Goal: Task Accomplishment & Management: Complete application form

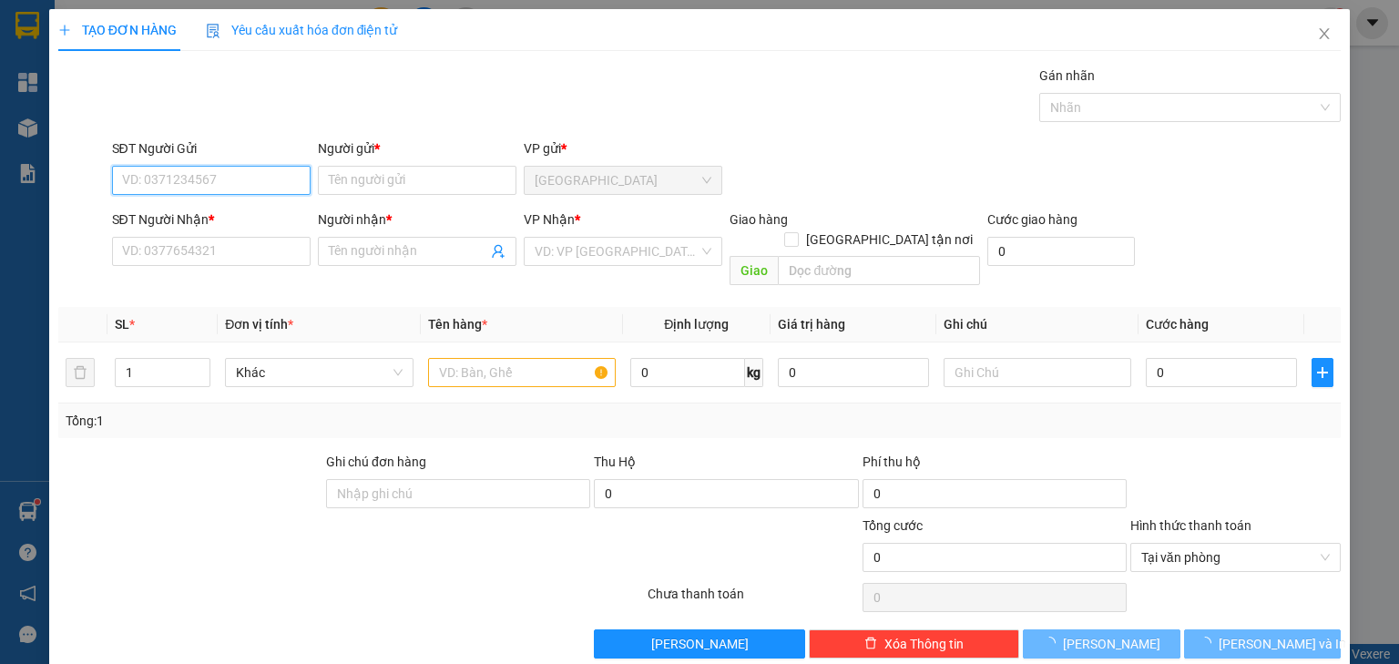
click at [230, 175] on input "SĐT Người Gửi" at bounding box center [211, 180] width 199 height 29
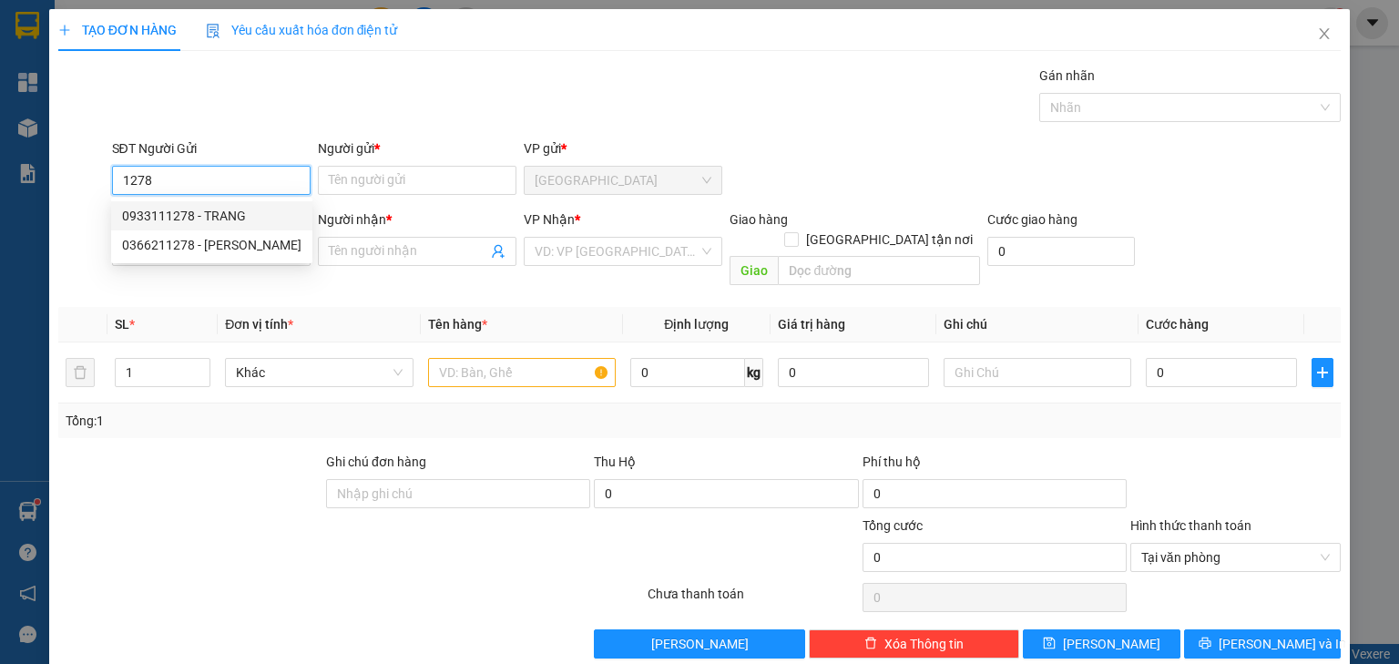
drag, startPoint x: 226, startPoint y: 214, endPoint x: 227, endPoint y: 231, distance: 17.3
click at [227, 214] on div "0933111278 - TRANG" at bounding box center [211, 216] width 179 height 20
type input "0933111278"
type input "TRANG"
type input "0933111278"
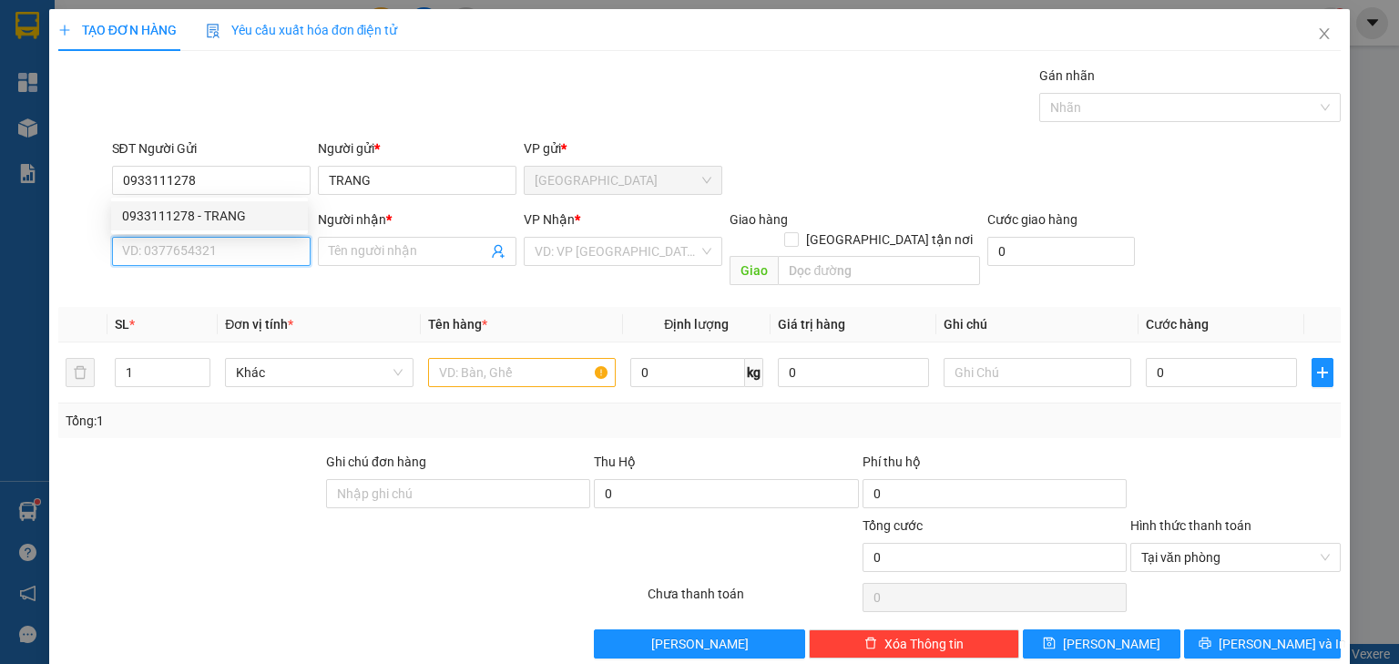
click at [227, 247] on input "SĐT Người Nhận *" at bounding box center [211, 251] width 199 height 29
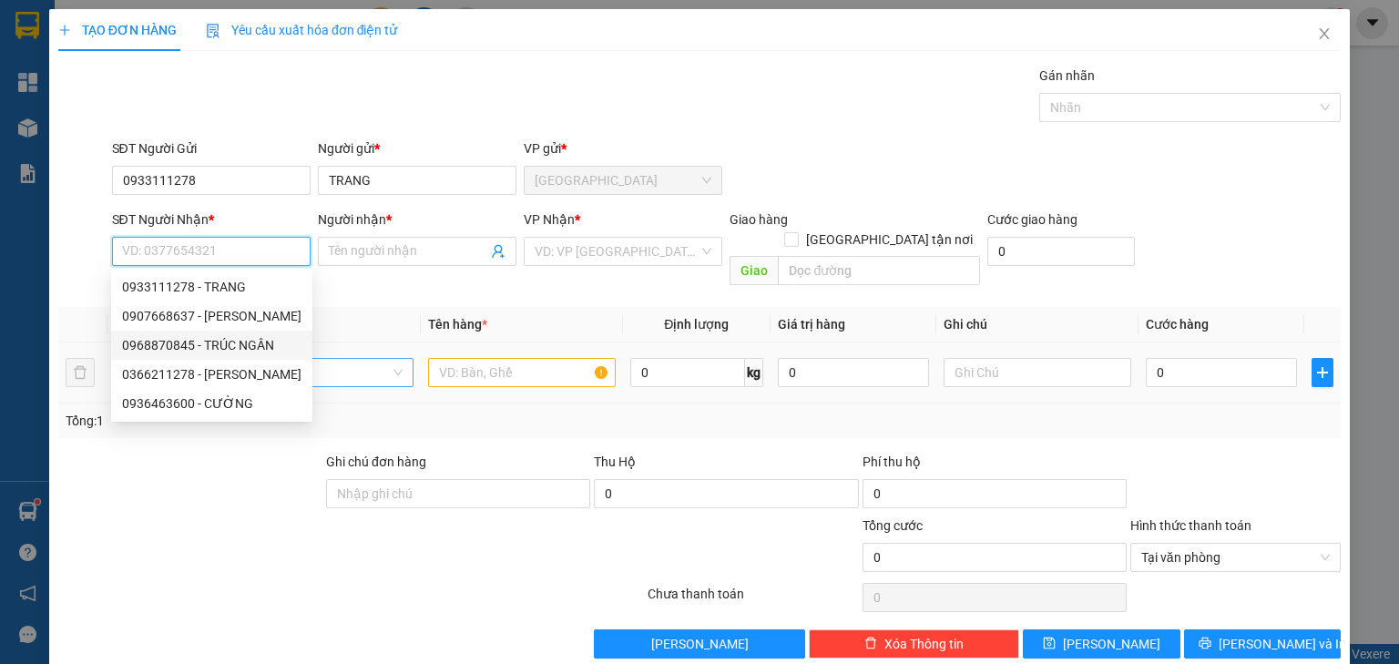
click at [224, 342] on div "0968870845 - TRÚC NGÂN" at bounding box center [211, 345] width 179 height 20
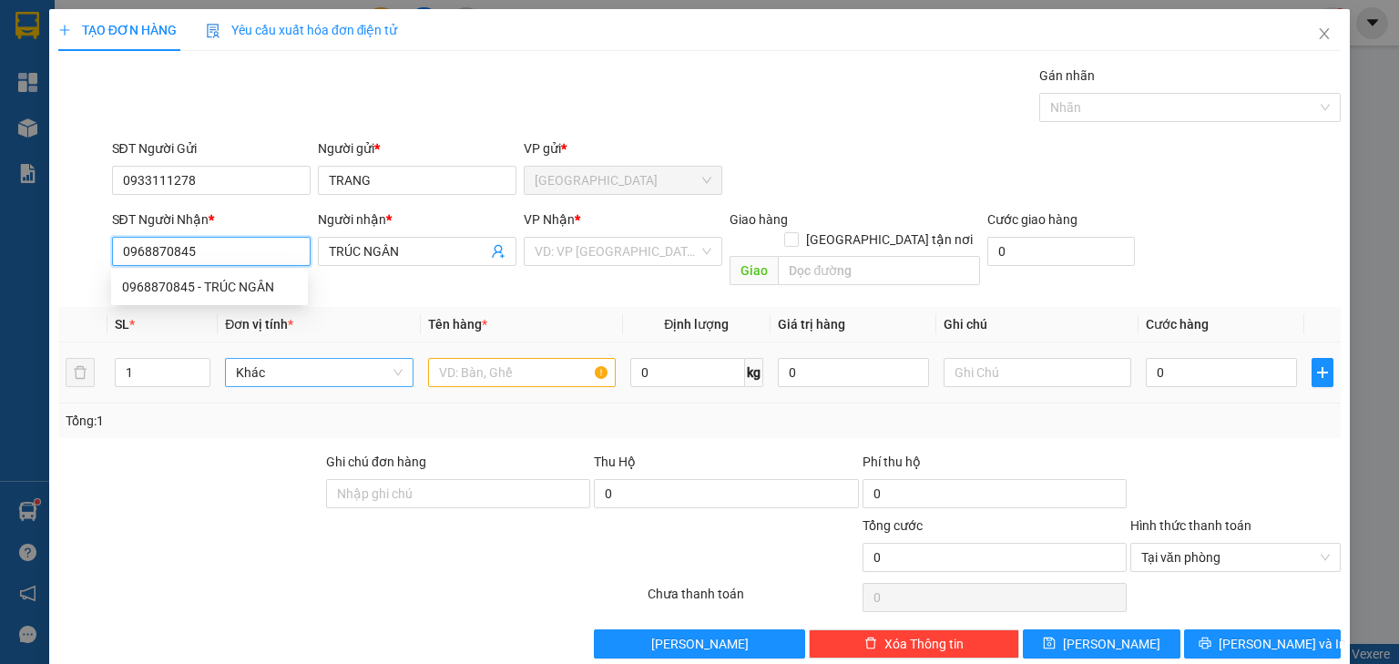
type input "0968870845"
type input "TRÚC NGÂN"
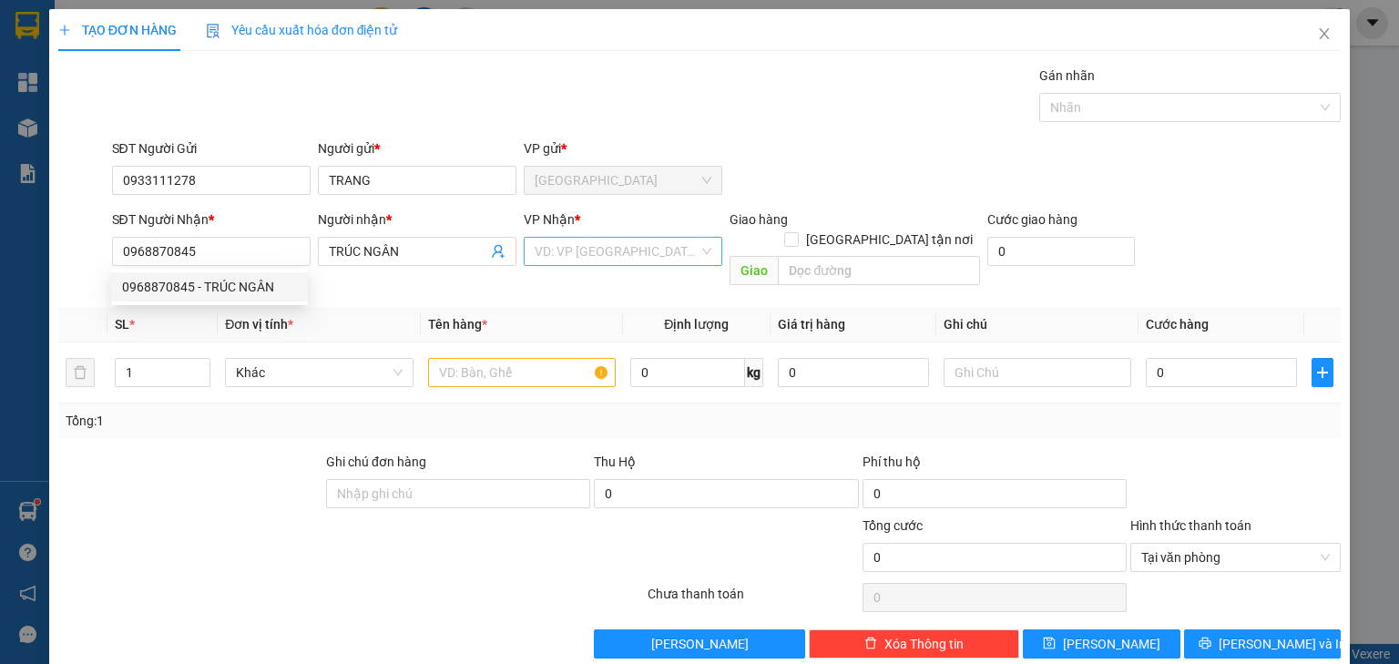
click at [557, 257] on input "search" at bounding box center [617, 251] width 164 height 27
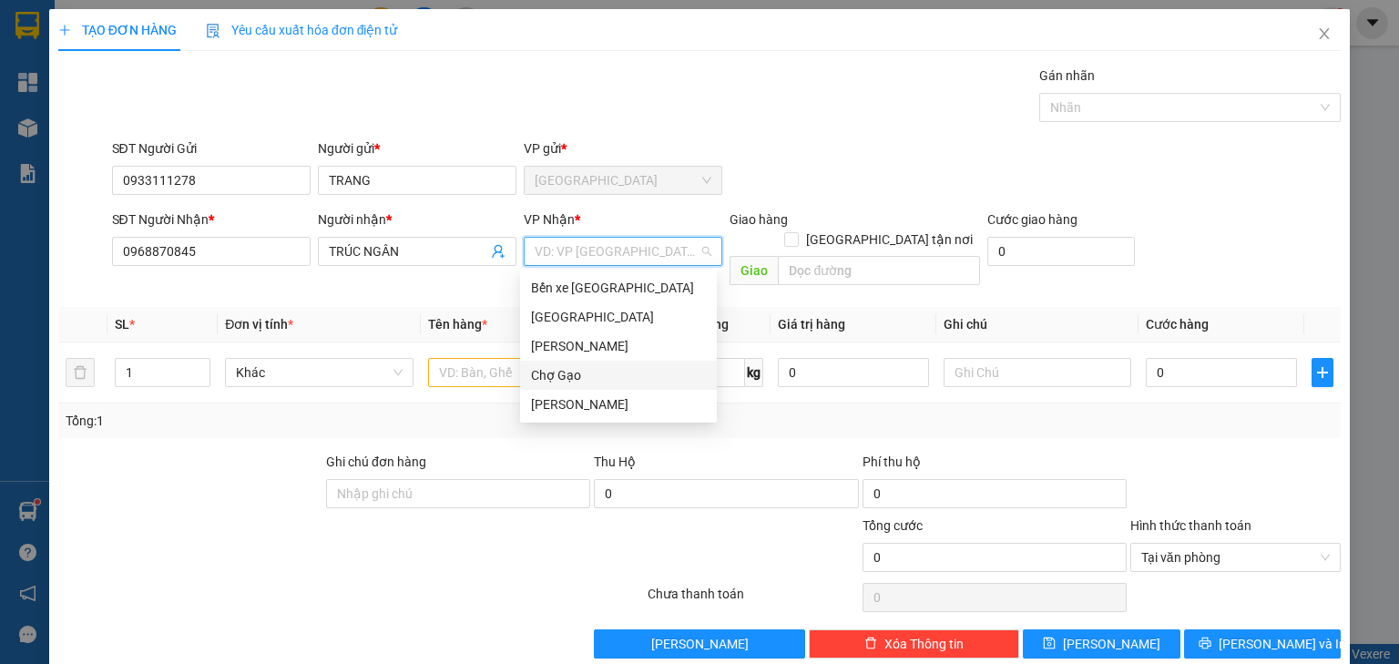
click at [578, 376] on div "Chợ Gạo" at bounding box center [618, 375] width 175 height 20
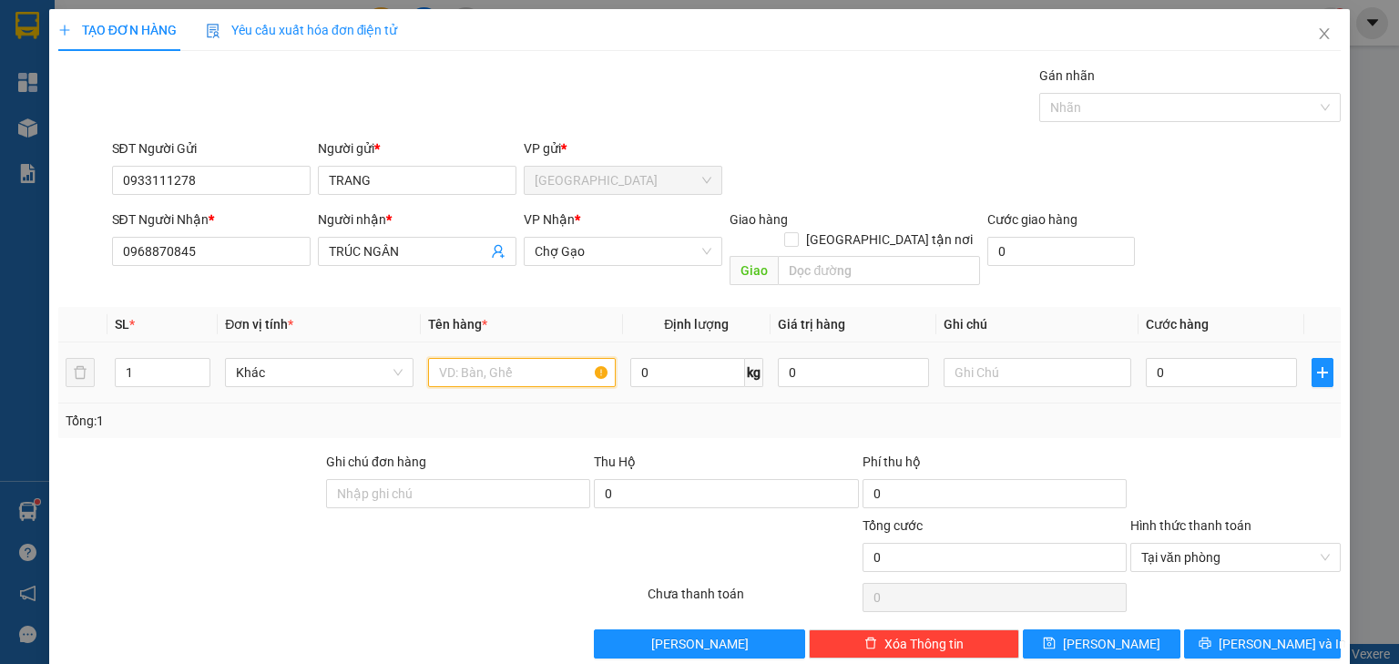
click at [520, 358] on input "text" at bounding box center [522, 372] width 188 height 29
type input "1 TNP BÔNG"
click at [1169, 362] on input "0" at bounding box center [1221, 372] width 151 height 29
type input "4"
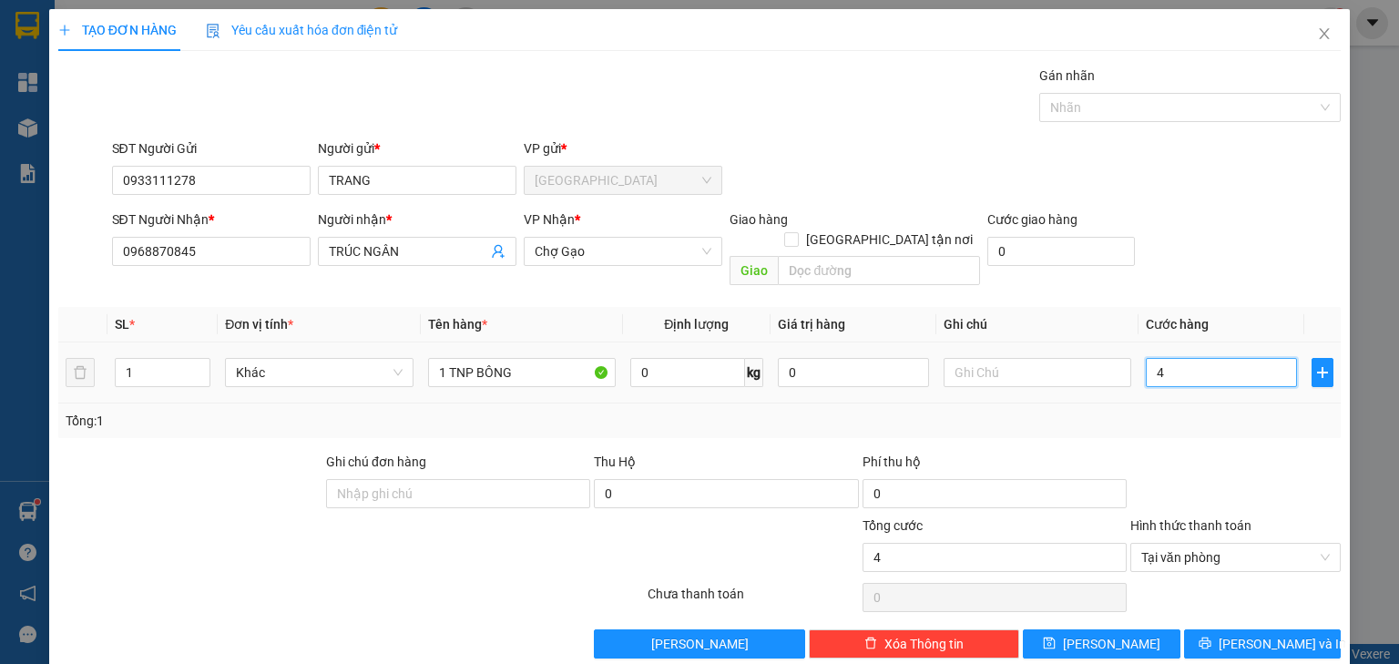
type input "40"
type input "40.000"
click at [1173, 426] on div "Transit Pickup Surcharge Ids Transit Deliver Surcharge Ids Transit Deliver Surc…" at bounding box center [699, 362] width 1282 height 593
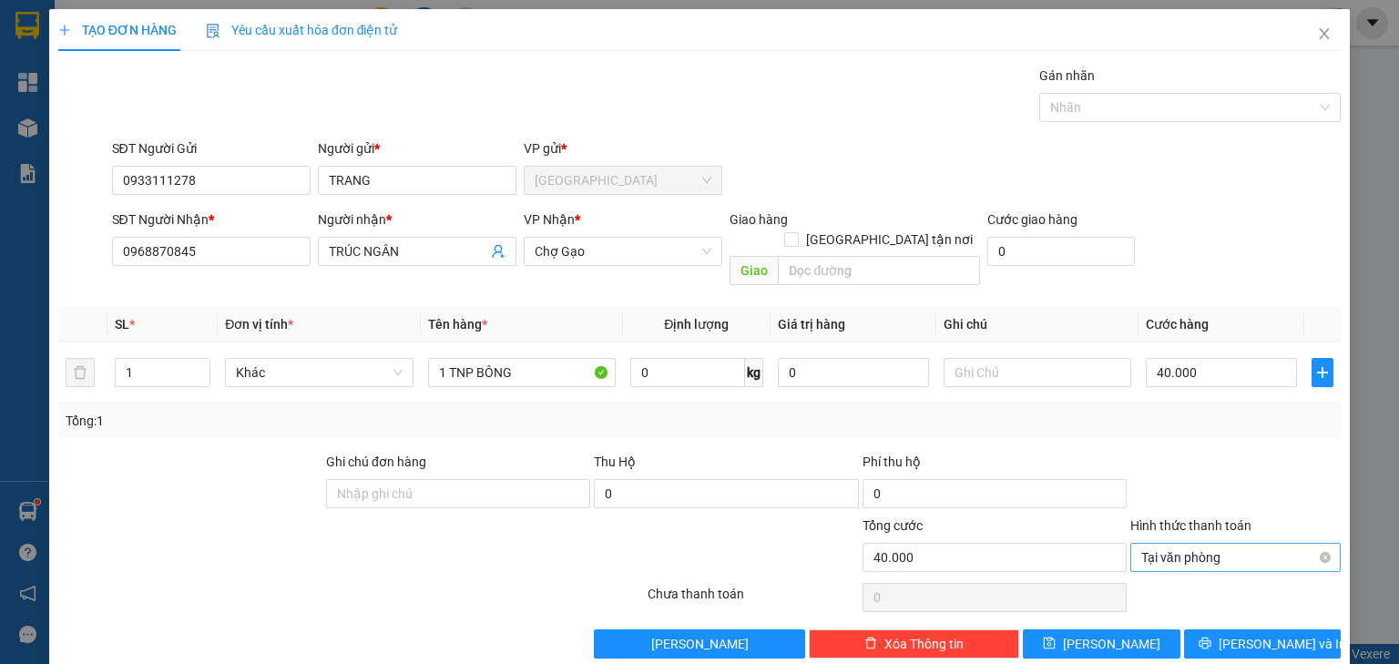
type input "40.000"
click at [1293, 629] on button "[PERSON_NAME] và In" at bounding box center [1263, 643] width 158 height 29
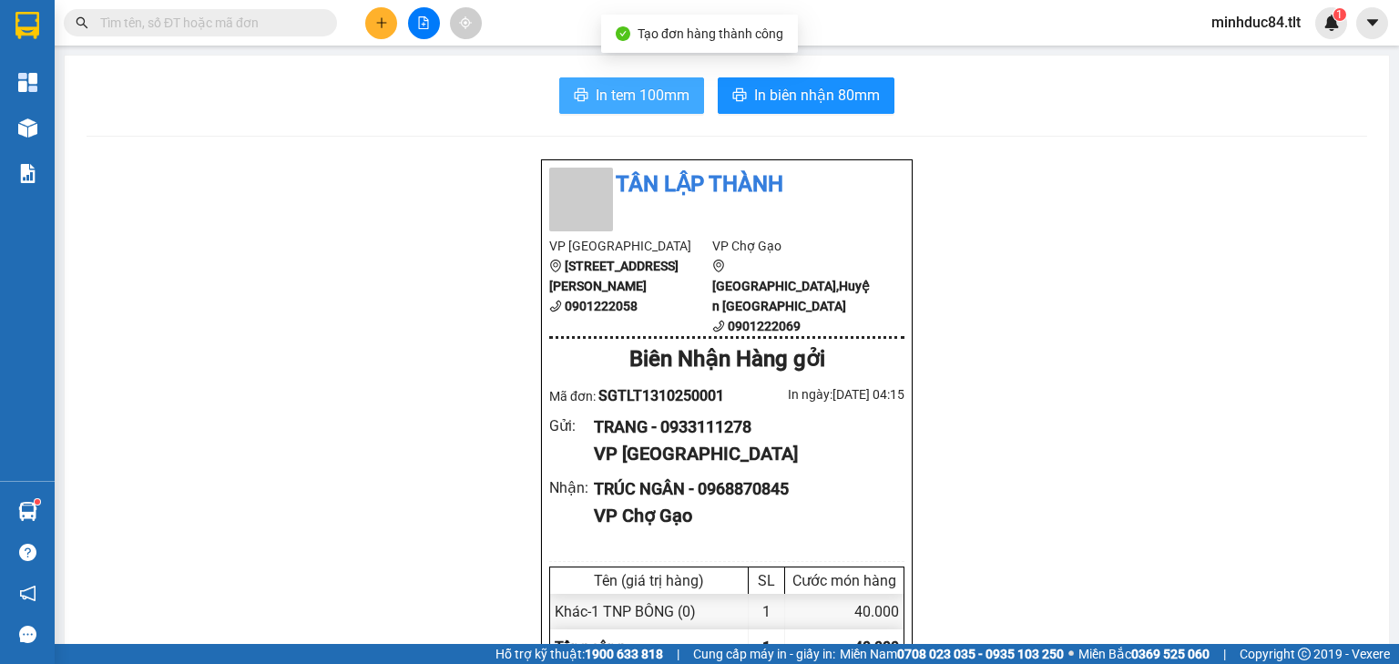
click at [618, 98] on span "In tem 100mm" at bounding box center [643, 95] width 94 height 23
click at [388, 32] on button at bounding box center [381, 23] width 32 height 32
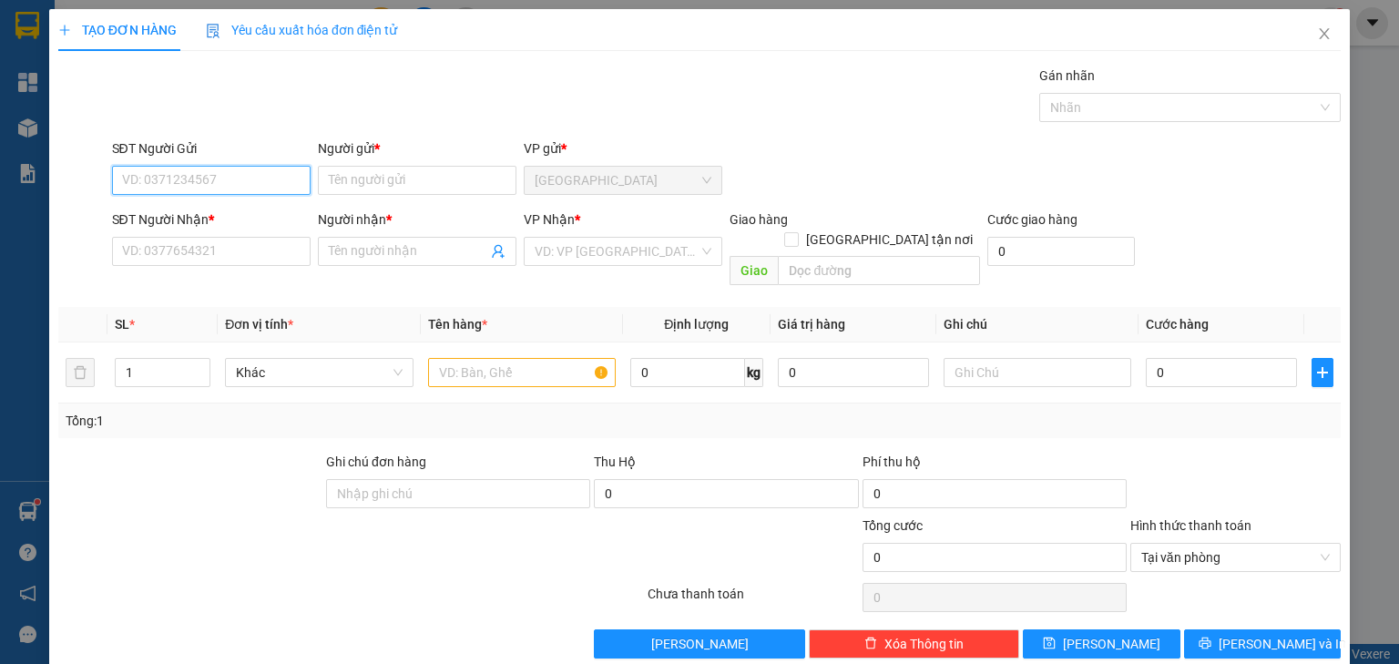
click at [240, 182] on input "SĐT Người Gửi" at bounding box center [211, 180] width 199 height 29
click at [248, 212] on div "0933111278 - TRANG" at bounding box center [211, 216] width 179 height 20
type input "0933111278"
type input "TRANG"
type input "0933111278"
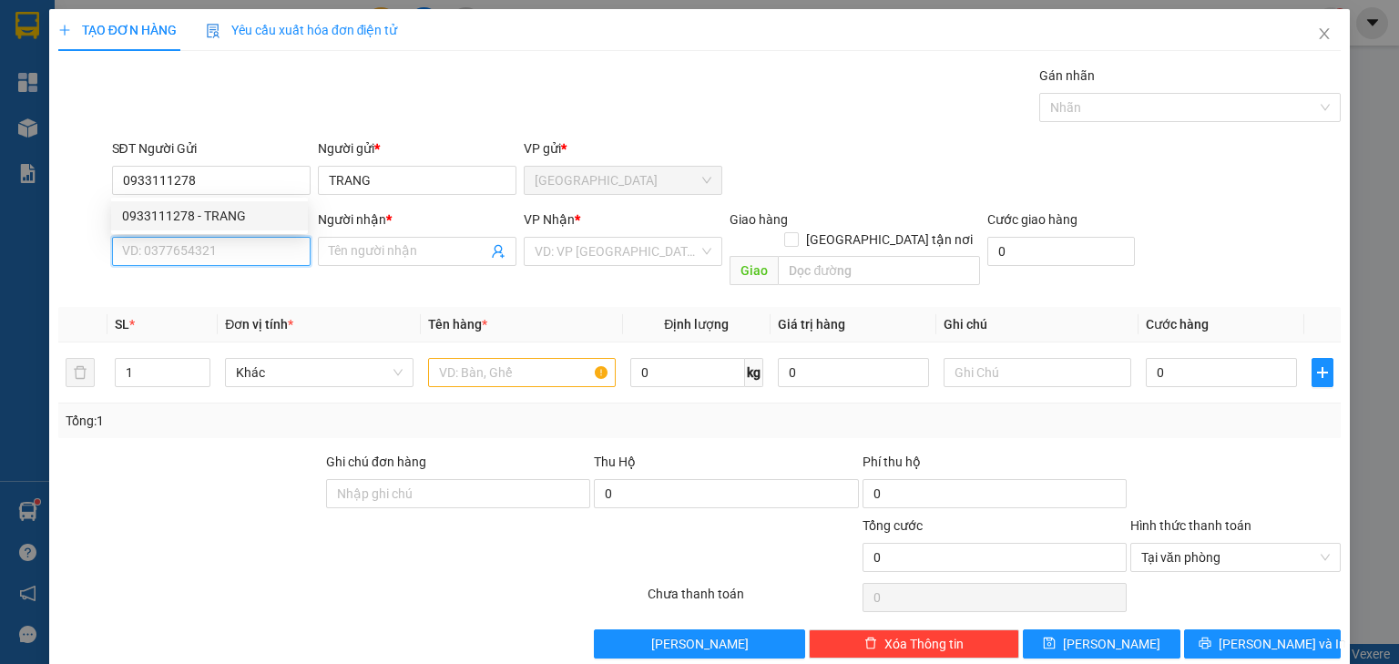
click at [250, 250] on input "SĐT Người Nhận *" at bounding box center [211, 251] width 199 height 29
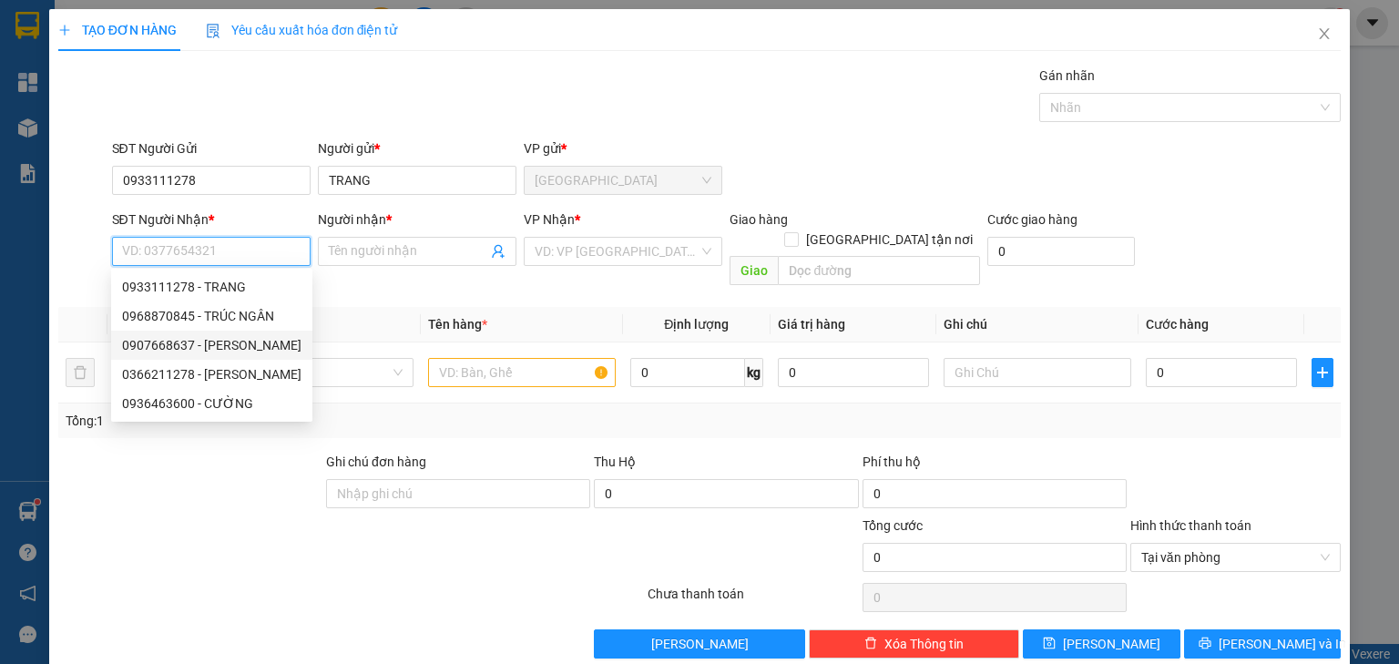
click at [215, 350] on div "0907668637 - [PERSON_NAME]" at bounding box center [211, 345] width 179 height 20
type input "0907668637"
type input "VÂN"
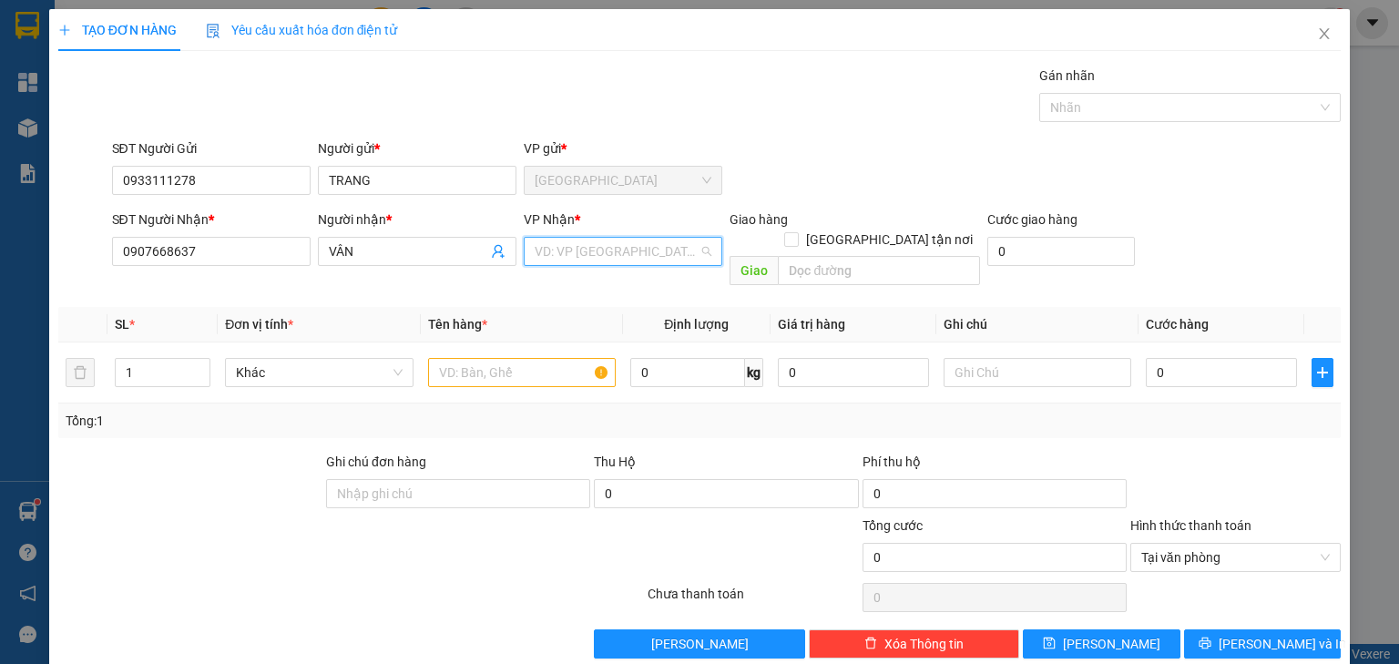
drag, startPoint x: 584, startPoint y: 256, endPoint x: 576, endPoint y: 250, distance: 10.4
click at [578, 251] on input "search" at bounding box center [617, 251] width 164 height 27
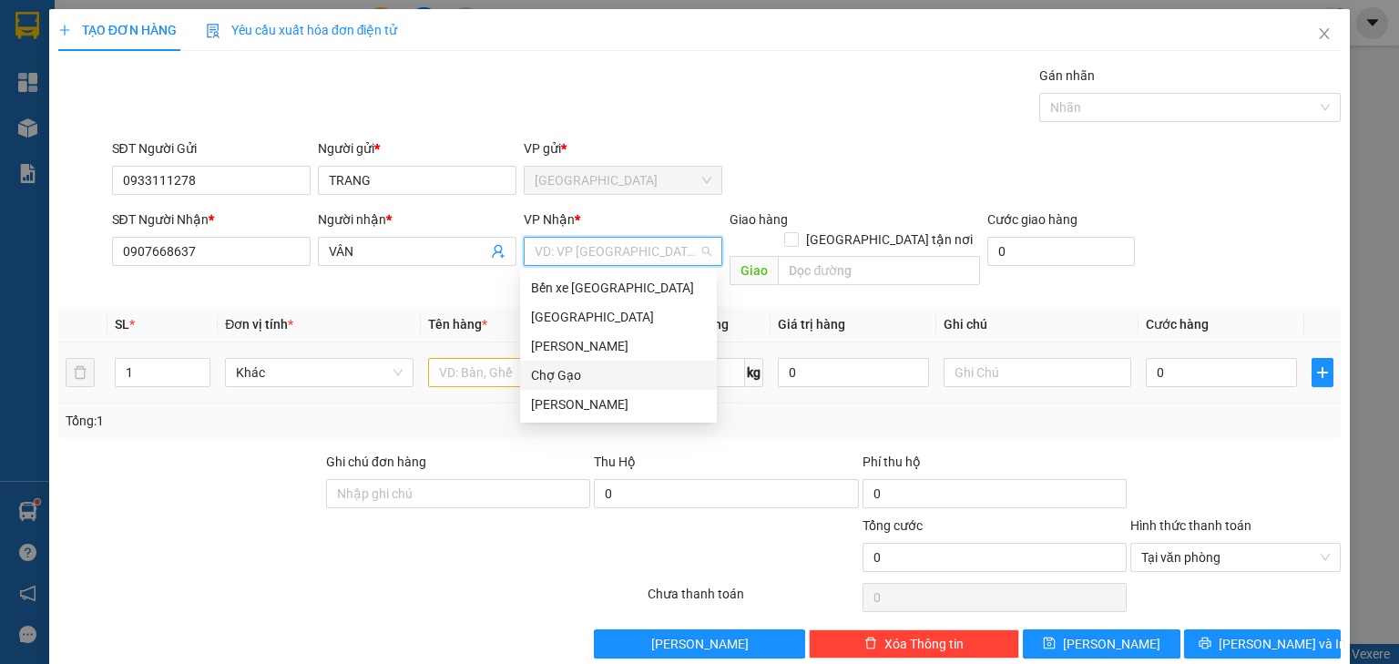
drag, startPoint x: 566, startPoint y: 365, endPoint x: 564, endPoint y: 375, distance: 10.2
click at [566, 366] on div "Chợ Gạo" at bounding box center [618, 375] width 175 height 20
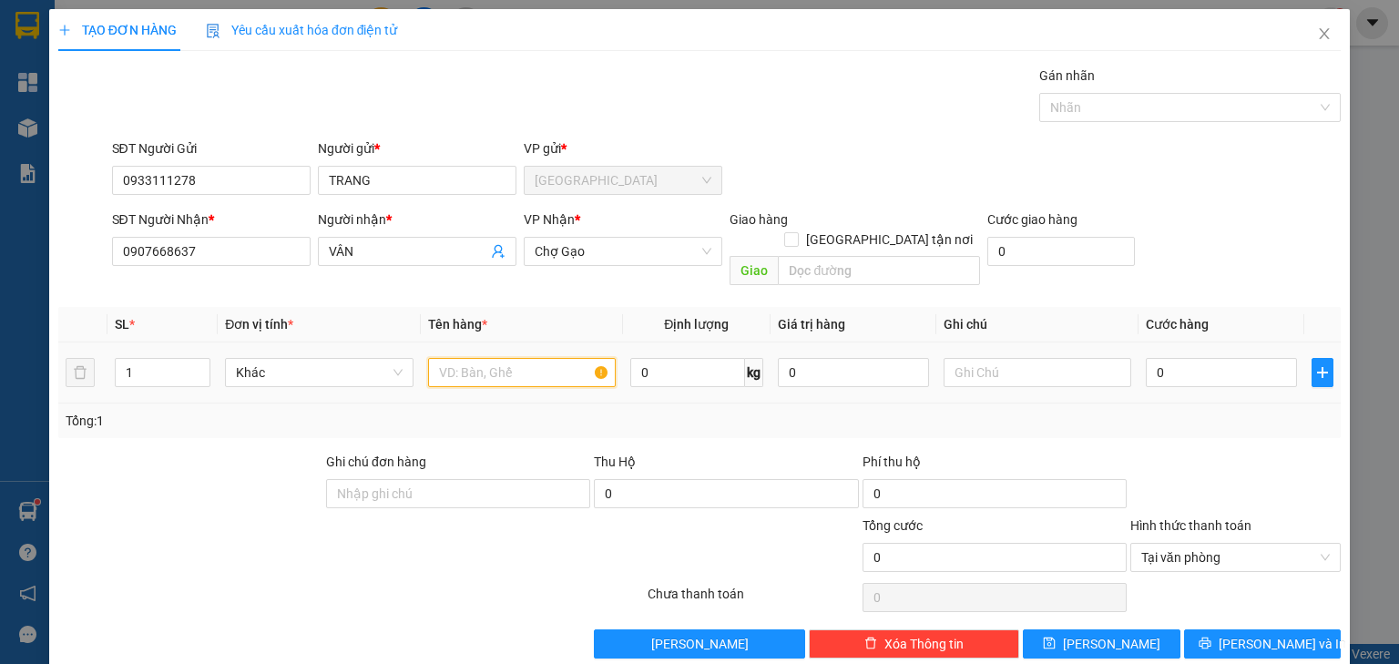
click at [504, 358] on input "text" at bounding box center [522, 372] width 188 height 29
type input "1 TNP BÔNG"
click at [1171, 358] on input "0" at bounding box center [1221, 372] width 151 height 29
type input "3"
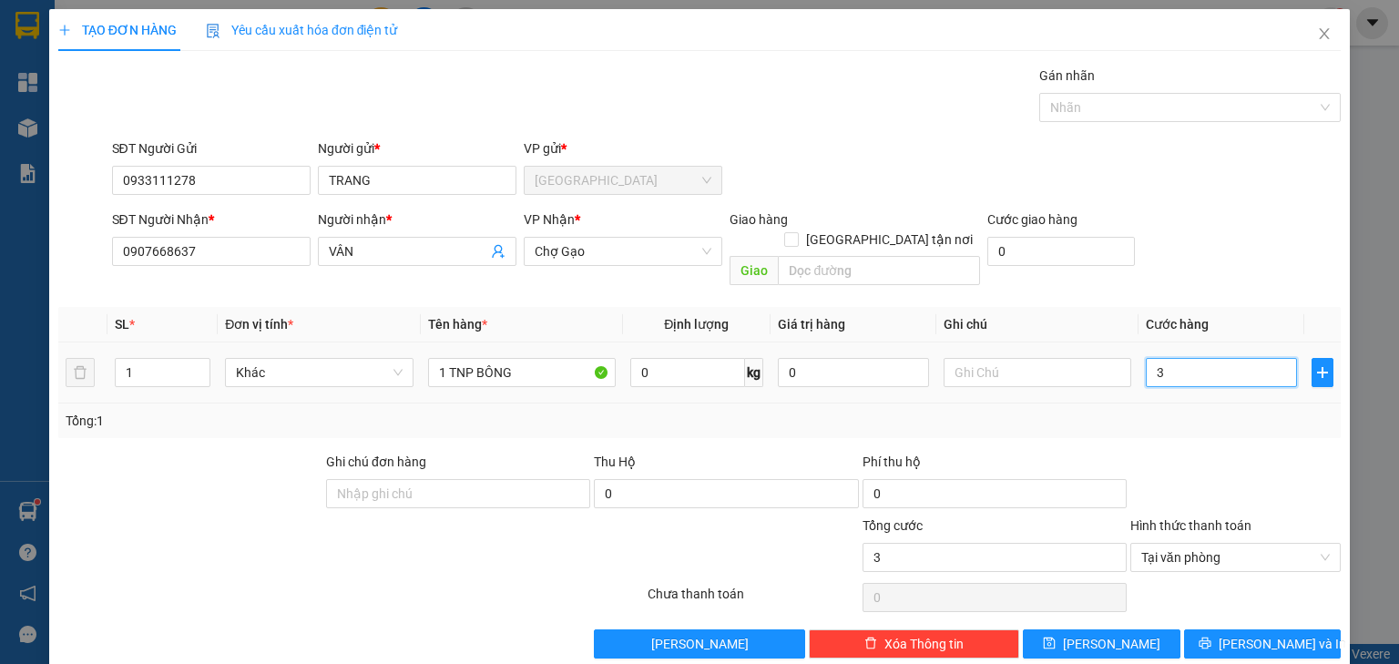
type input "35"
type input "35.000"
click at [1175, 411] on div "Tổng: 1" at bounding box center [700, 421] width 1268 height 20
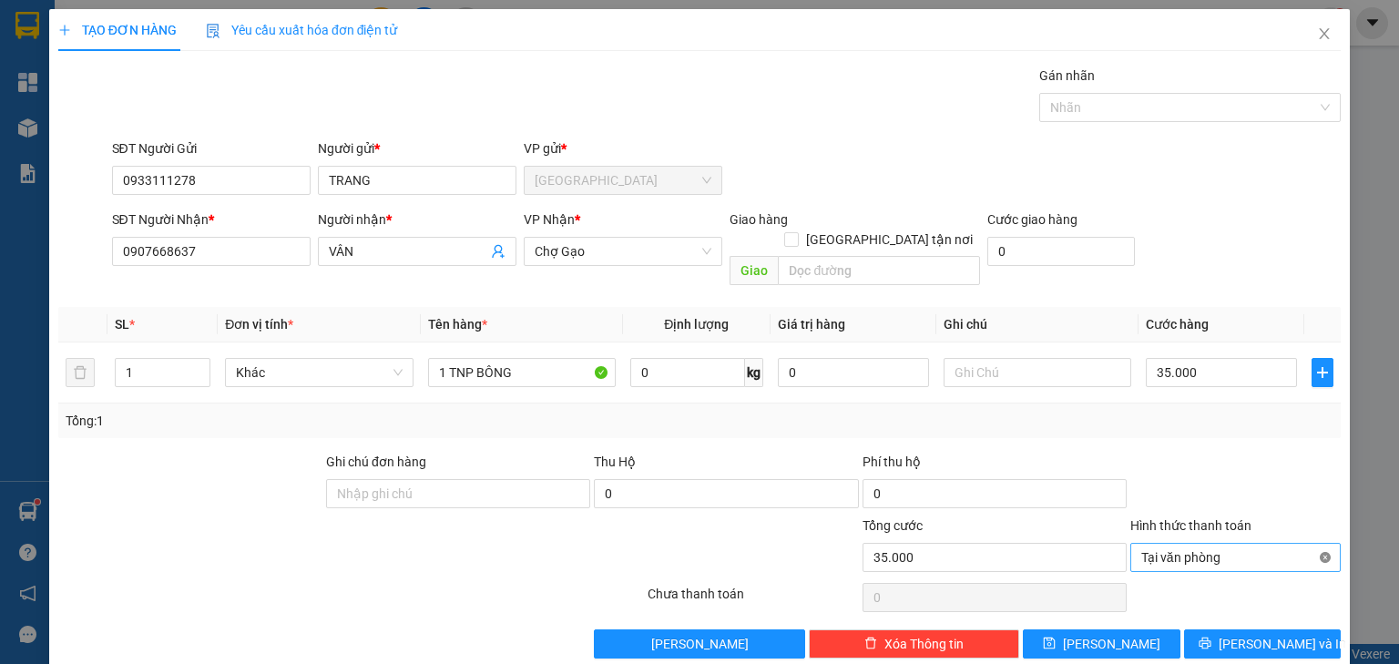
type input "35.000"
click at [1276, 634] on span "[PERSON_NAME] và In" at bounding box center [1283, 644] width 128 height 20
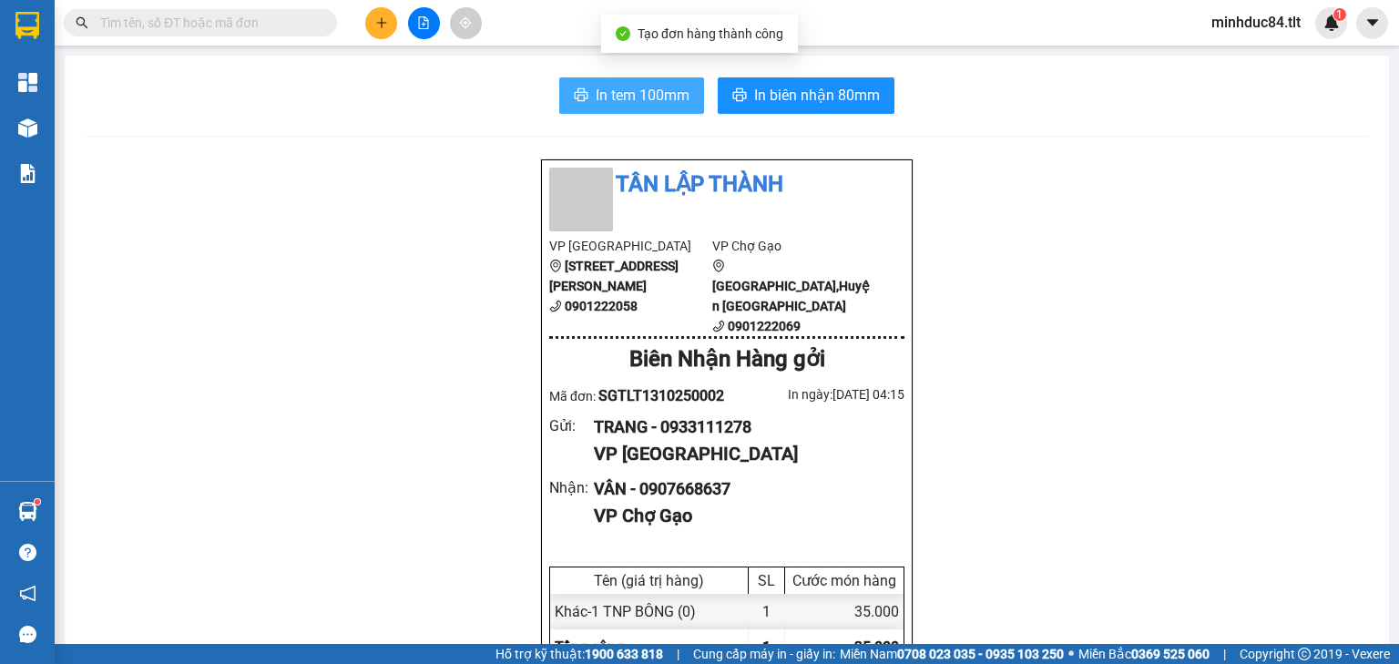
click at [670, 96] on span "In tem 100mm" at bounding box center [643, 95] width 94 height 23
click at [57, 133] on main "In tem 100mm In biên nhận 80mm Tân Lập Thành VP [GEOGRAPHIC_DATA] [GEOGRAPHIC_D…" at bounding box center [699, 322] width 1399 height 644
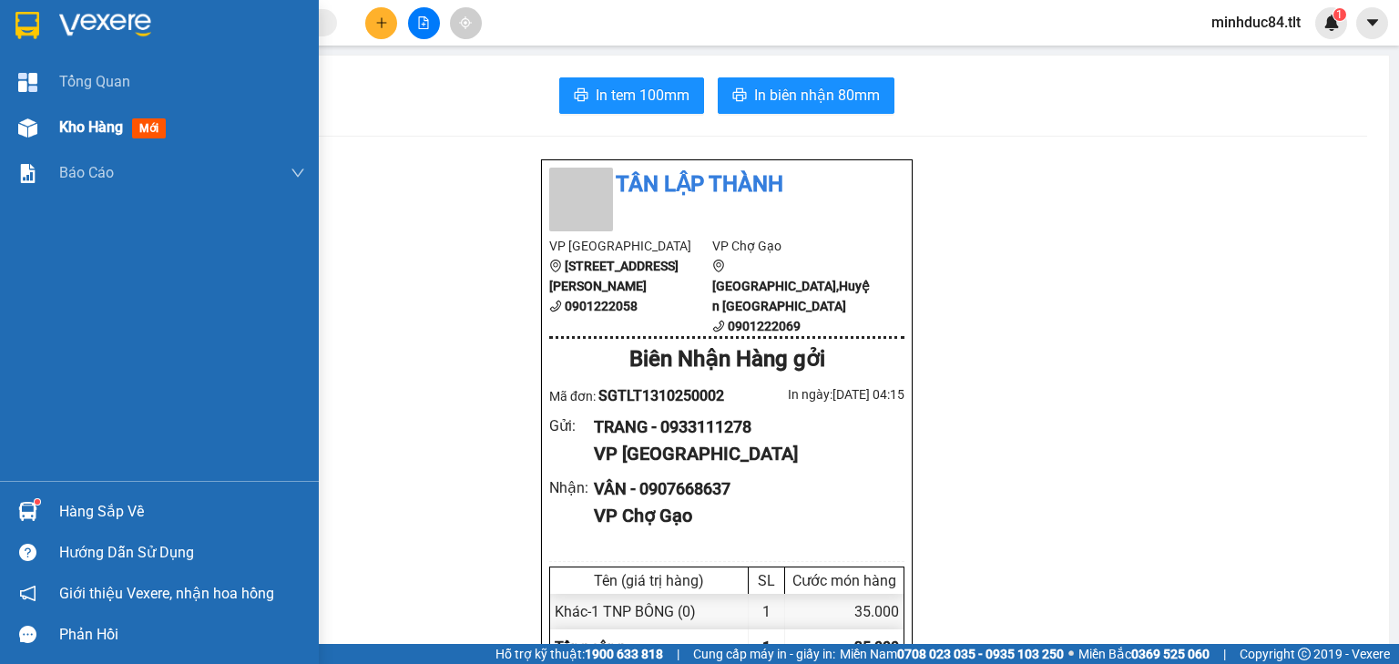
click at [32, 120] on img at bounding box center [27, 127] width 19 height 19
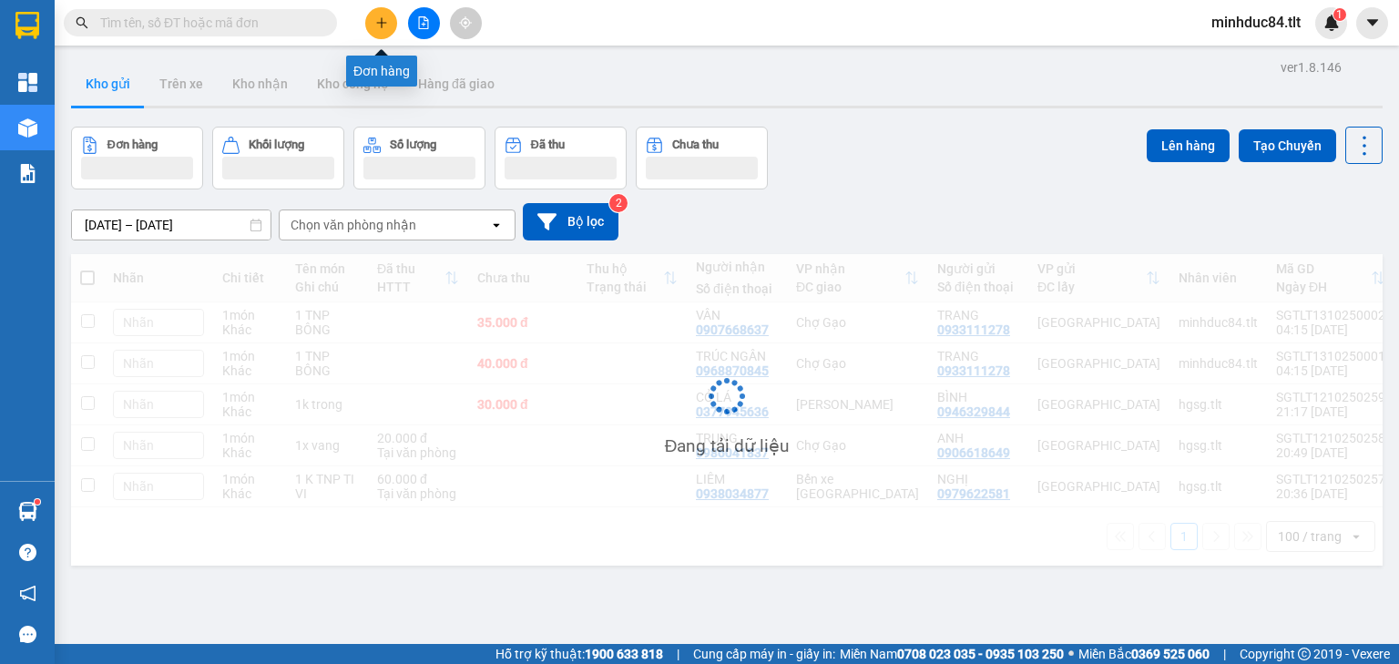
click at [377, 28] on button at bounding box center [381, 23] width 32 height 32
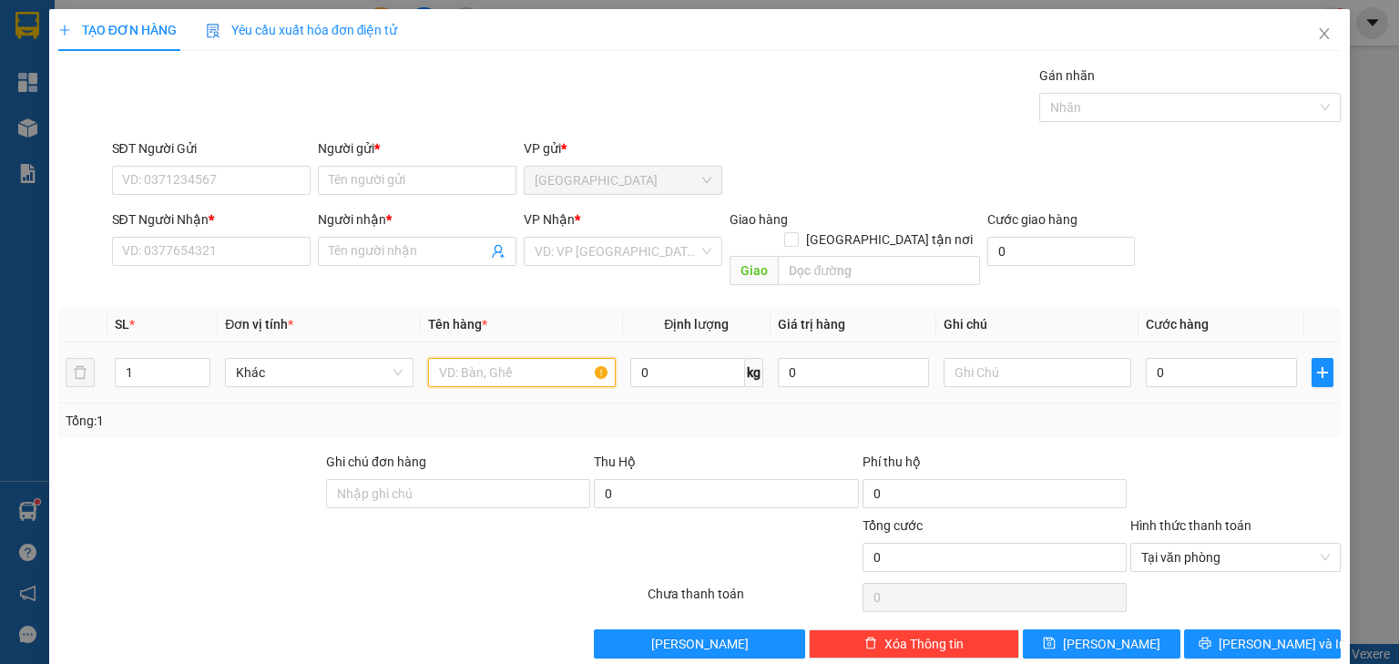
click at [463, 358] on input "text" at bounding box center [522, 372] width 188 height 29
type input "1 [PERSON_NAME]"
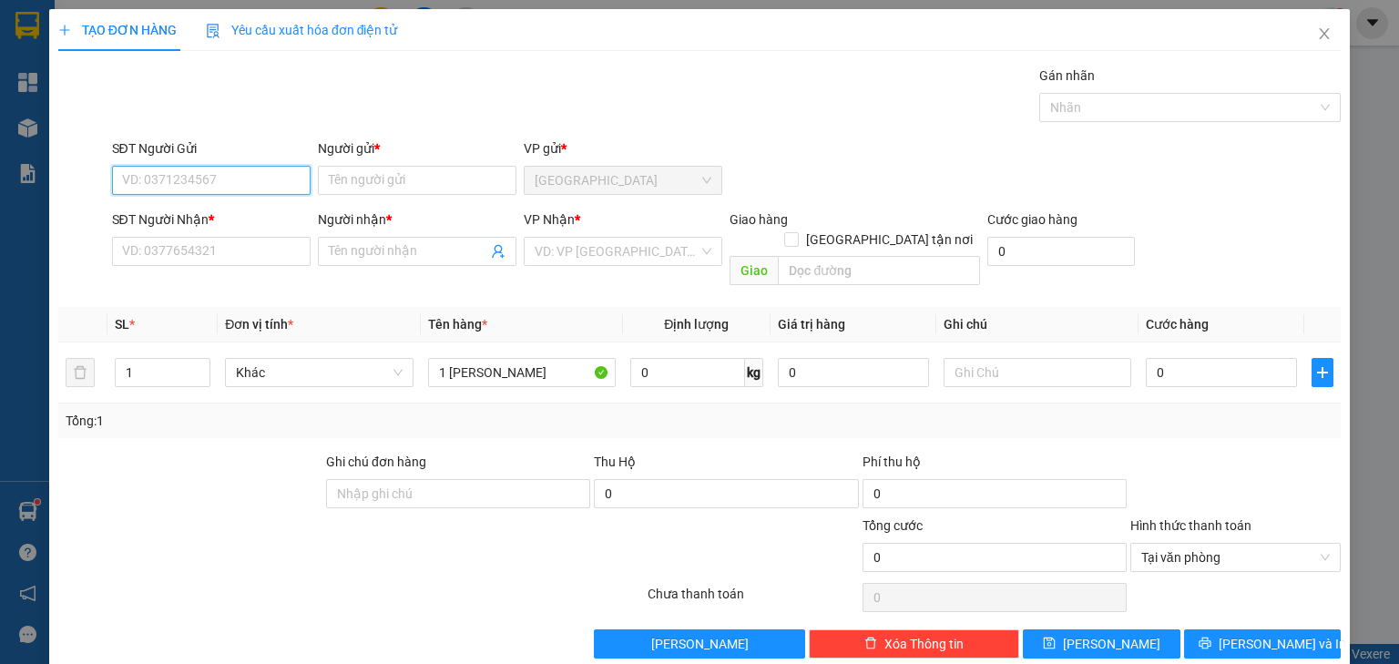
click at [208, 184] on input "SĐT Người Gửi" at bounding box center [211, 180] width 199 height 29
type input "0917264772"
click at [233, 210] on div "0917264772 - TUẤN" at bounding box center [209, 216] width 175 height 20
type input "TUẤN"
type input "0917264772"
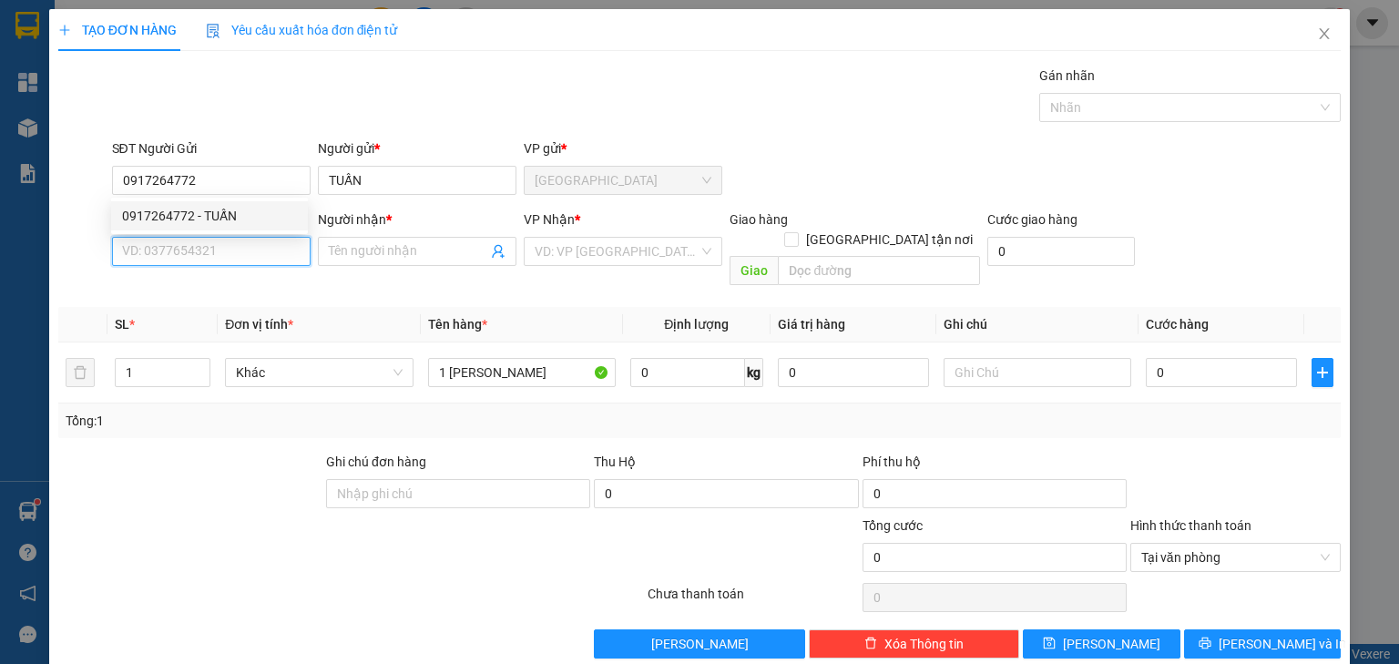
click at [230, 244] on input "SĐT Người Nhận *" at bounding box center [211, 251] width 199 height 29
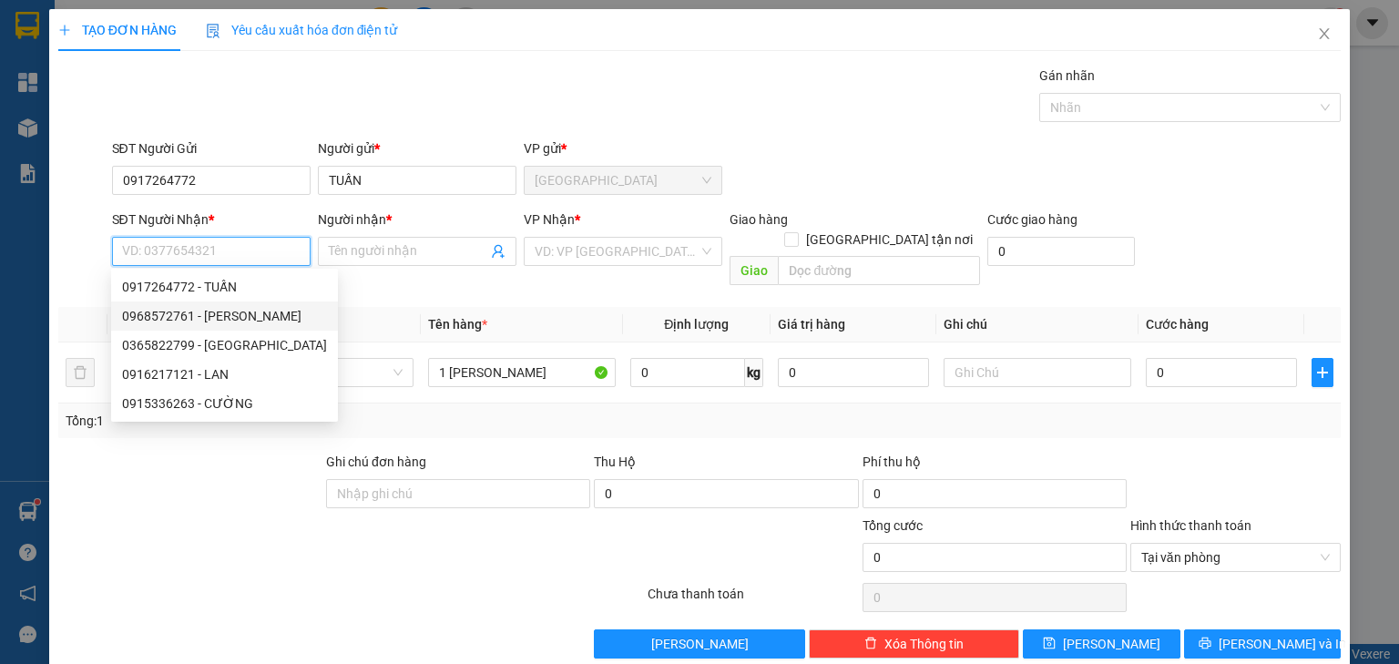
click at [237, 311] on div "0968572761 - [PERSON_NAME]" at bounding box center [224, 316] width 205 height 20
type input "0968572761"
type input "NGÂN"
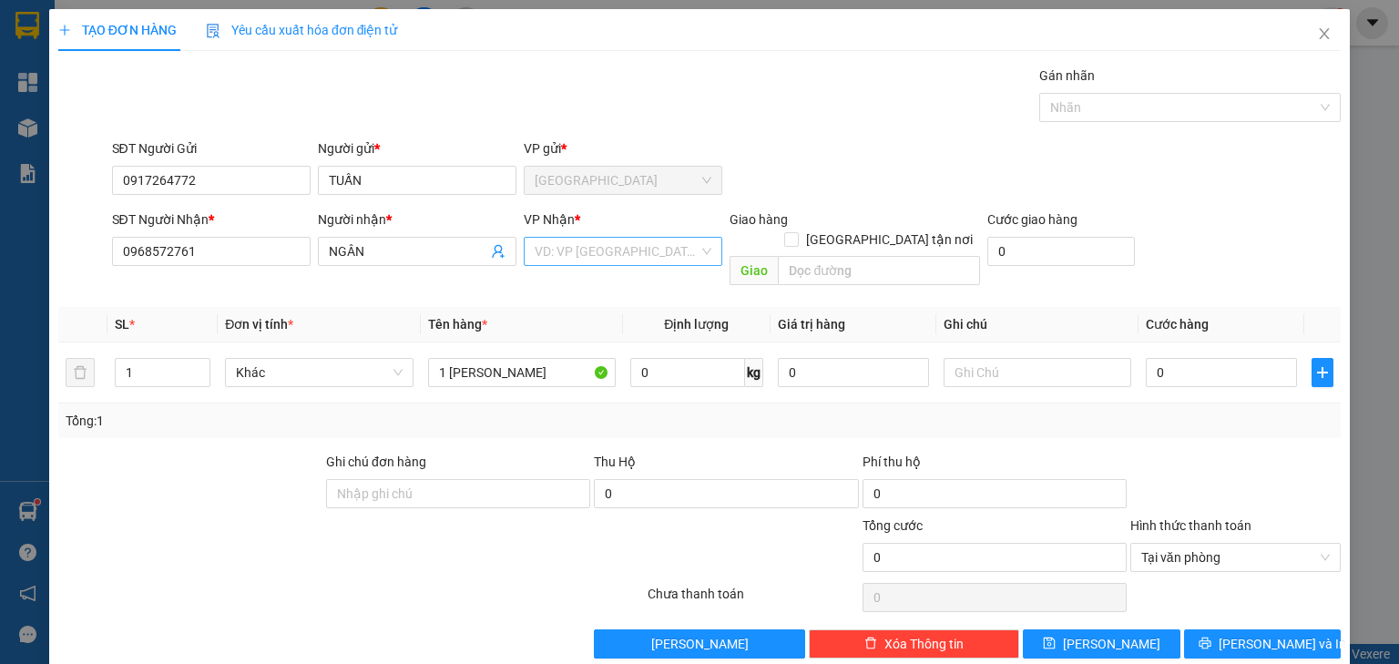
click at [536, 255] on input "search" at bounding box center [617, 251] width 164 height 27
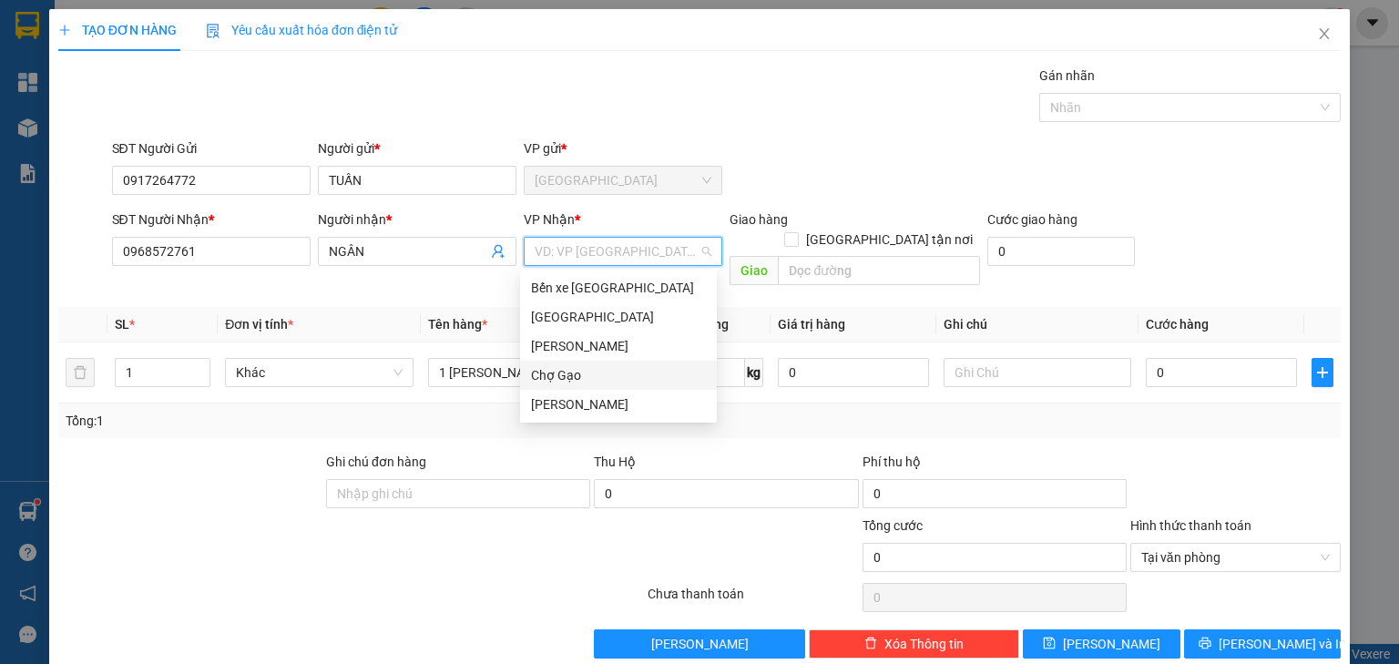
drag, startPoint x: 565, startPoint y: 372, endPoint x: 645, endPoint y: 382, distance: 80.8
click at [565, 372] on div "Chợ Gạo" at bounding box center [618, 375] width 175 height 20
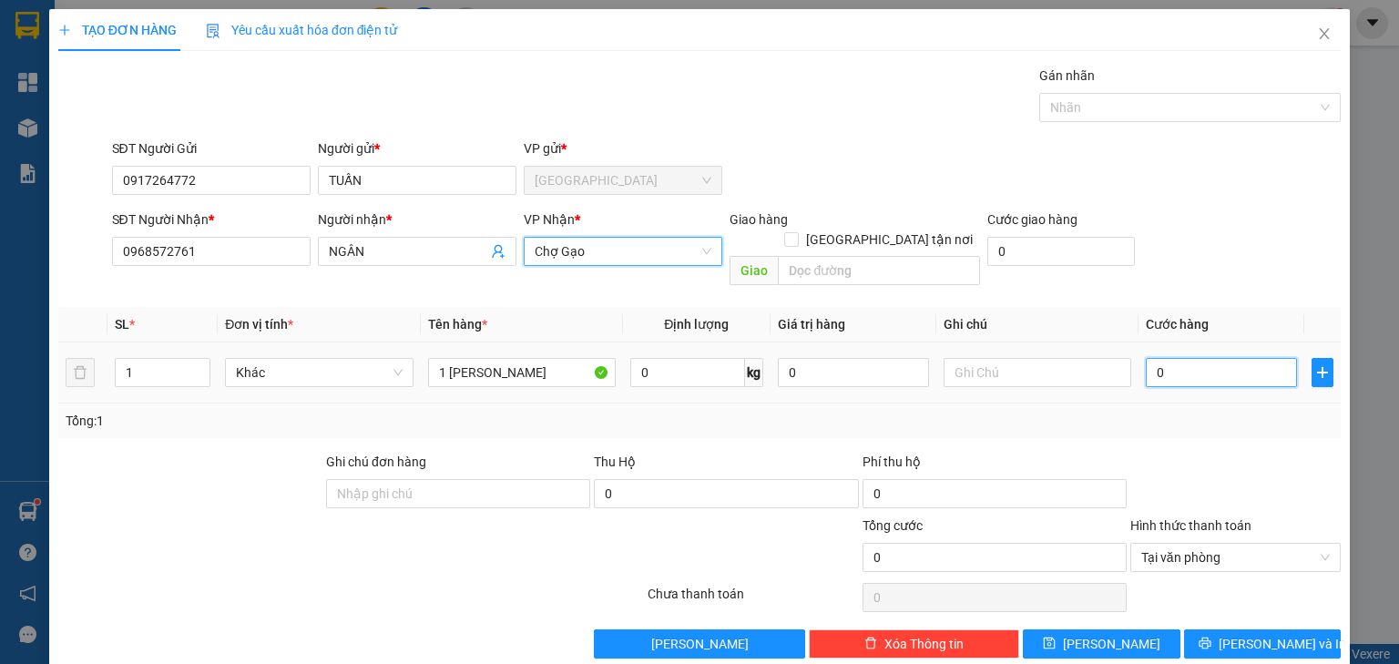
click at [1235, 358] on input "0" at bounding box center [1221, 372] width 151 height 29
type input "3"
type input "30"
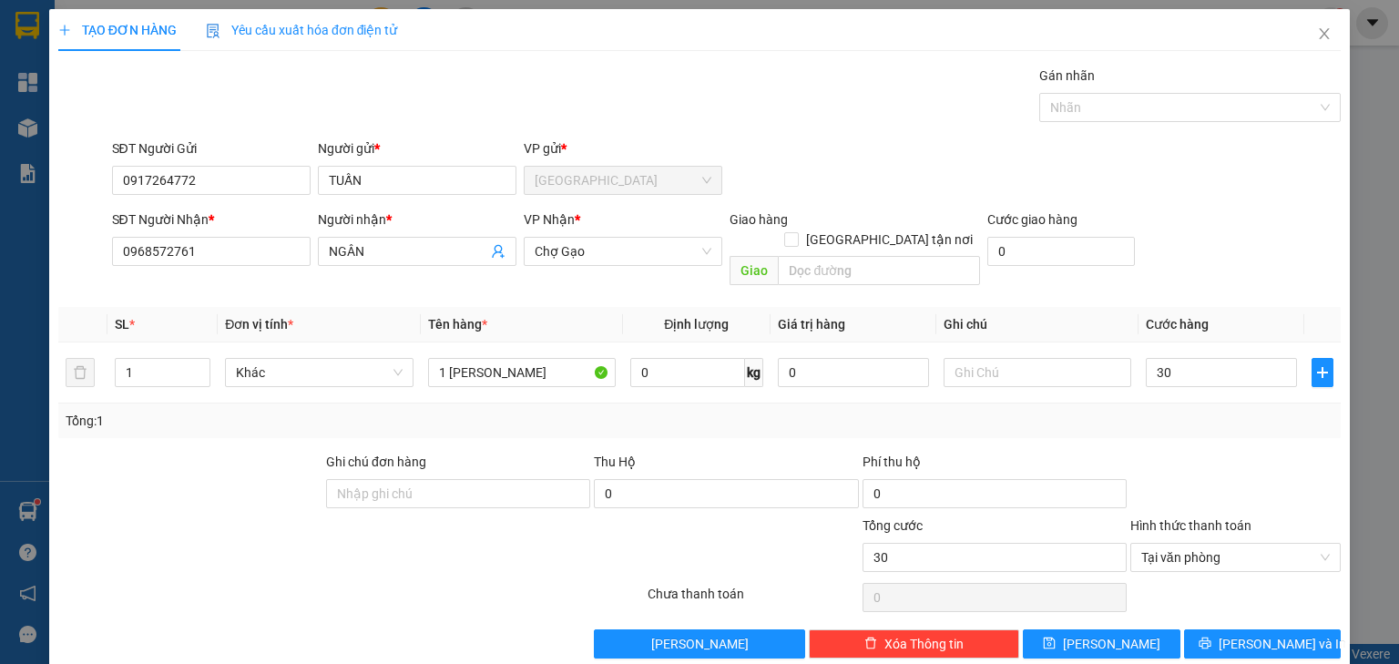
type input "30.000"
click at [1229, 452] on div at bounding box center [1235, 484] width 214 height 64
type input "30.000"
click at [1289, 629] on button "[PERSON_NAME] và In" at bounding box center [1263, 643] width 158 height 29
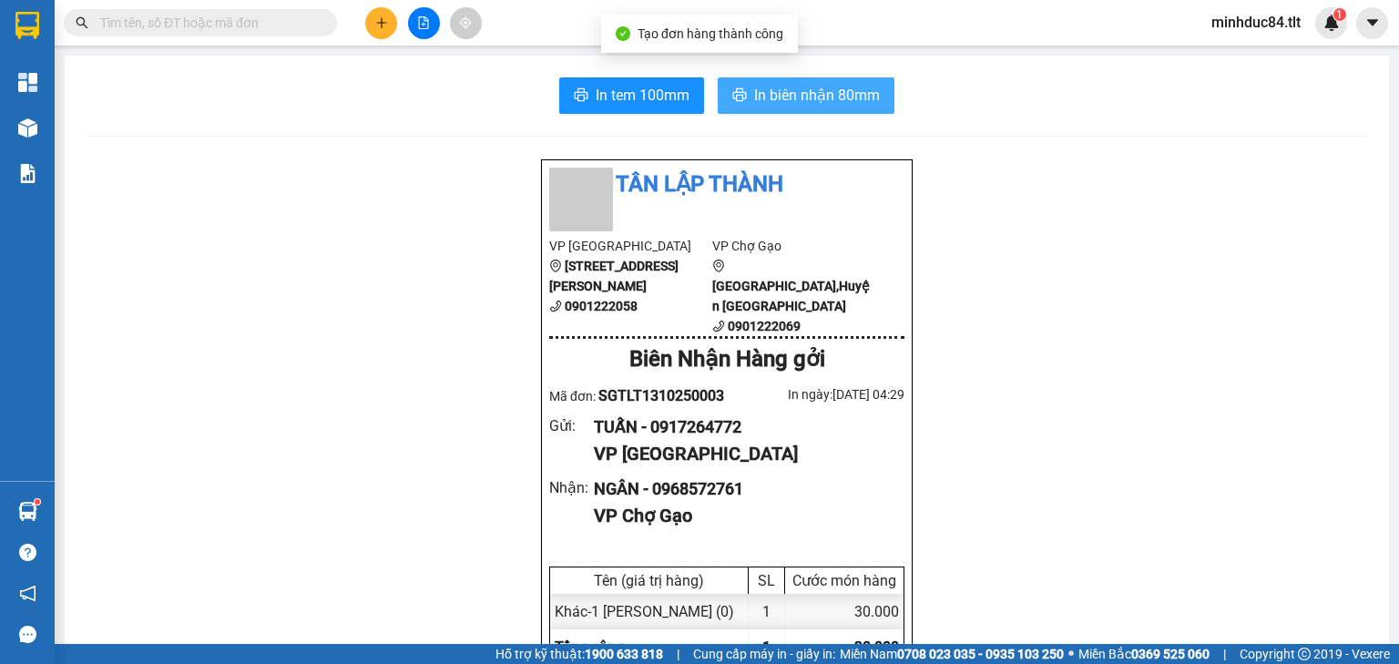
click at [765, 105] on span "In biên nhận 80mm" at bounding box center [817, 95] width 126 height 23
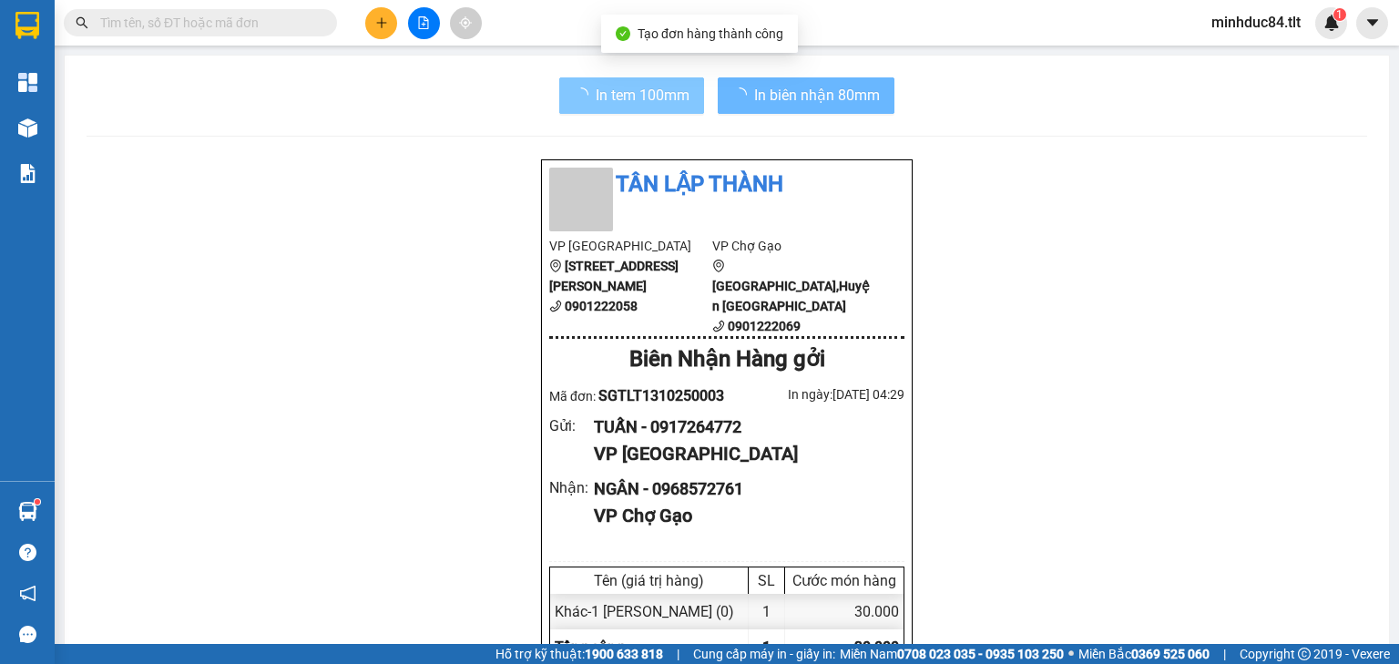
scroll to position [109, 0]
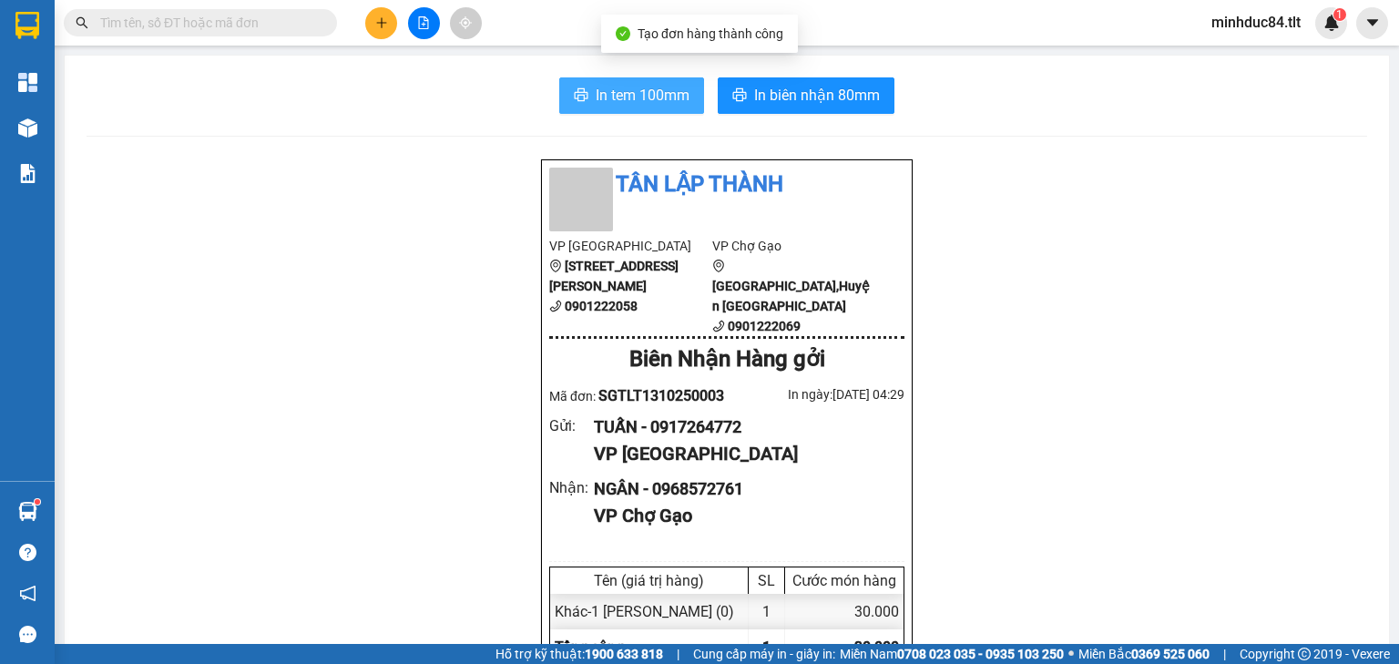
click at [603, 91] on span "In tem 100mm" at bounding box center [643, 95] width 94 height 23
click at [379, 28] on icon "plus" at bounding box center [381, 22] width 13 height 13
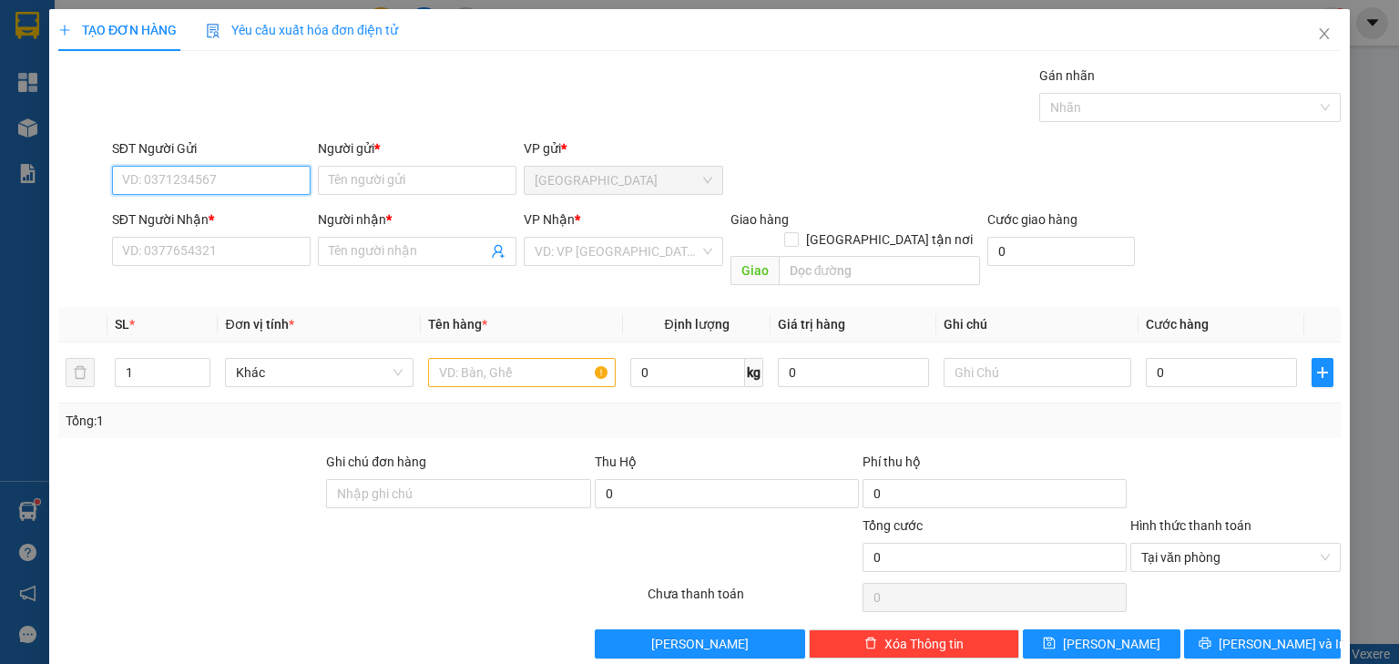
click at [204, 175] on input "SĐT Người Gửi" at bounding box center [211, 180] width 199 height 29
click at [220, 214] on div "0908255404 - [PERSON_NAME]" at bounding box center [211, 216] width 179 height 20
type input "0908255404"
type input "HOÀNG"
type input "0908255404"
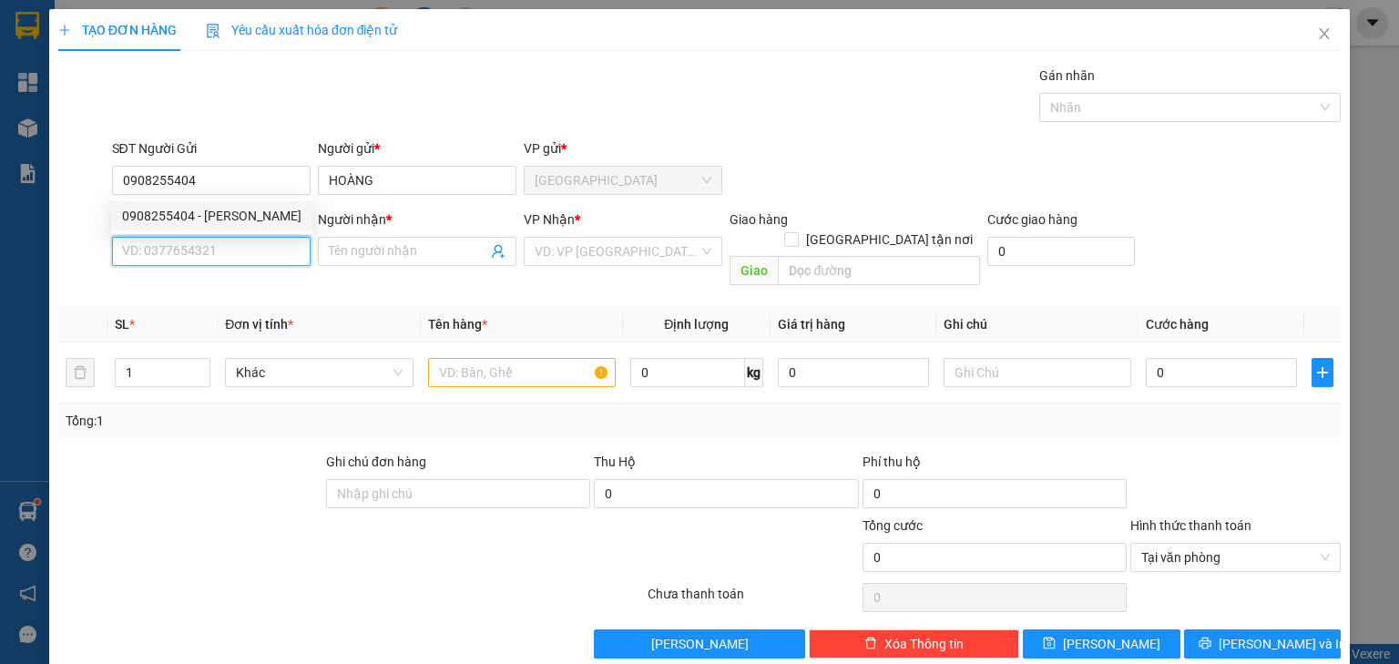
click at [220, 238] on input "SĐT Người Nhận *" at bounding box center [211, 251] width 199 height 29
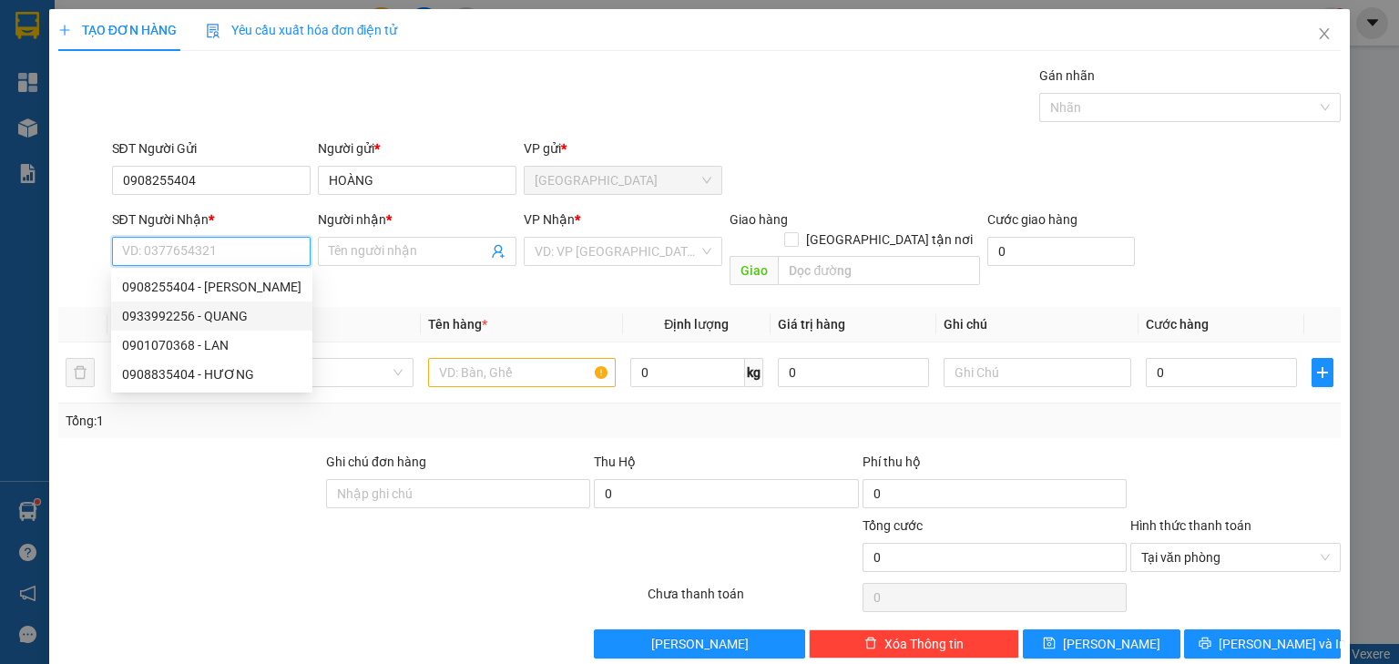
click at [220, 316] on div "0933992256 - QUANG" at bounding box center [211, 316] width 179 height 20
type input "0933992256"
type input "QUANG"
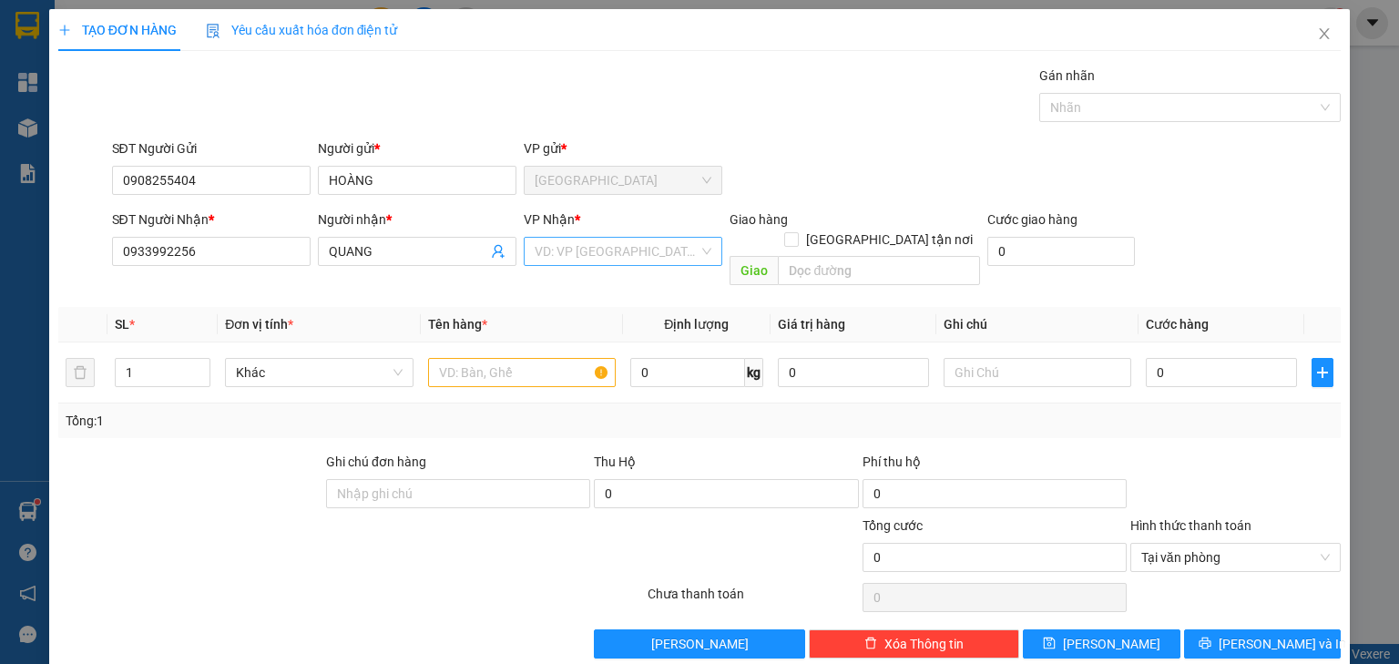
click at [564, 251] on input "search" at bounding box center [617, 251] width 164 height 27
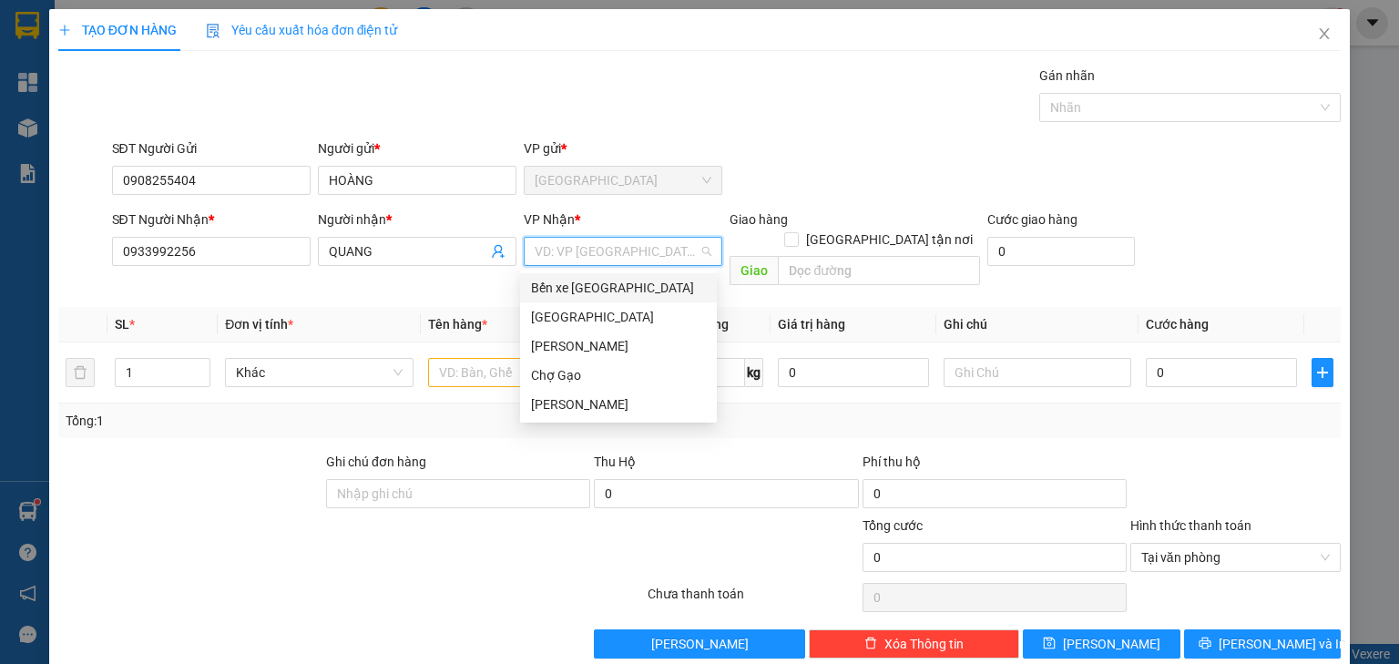
click at [566, 281] on div "Bến xe [GEOGRAPHIC_DATA]" at bounding box center [618, 288] width 175 height 20
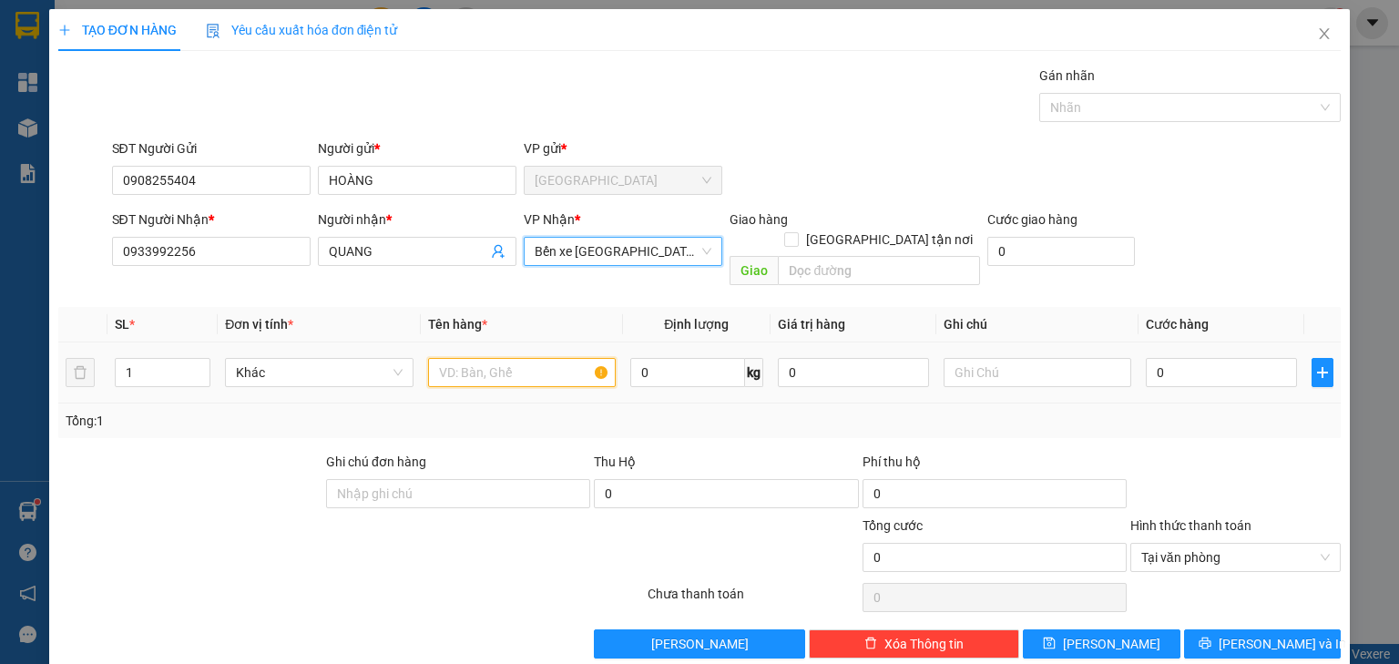
click at [510, 358] on input "text" at bounding box center [522, 372] width 188 height 29
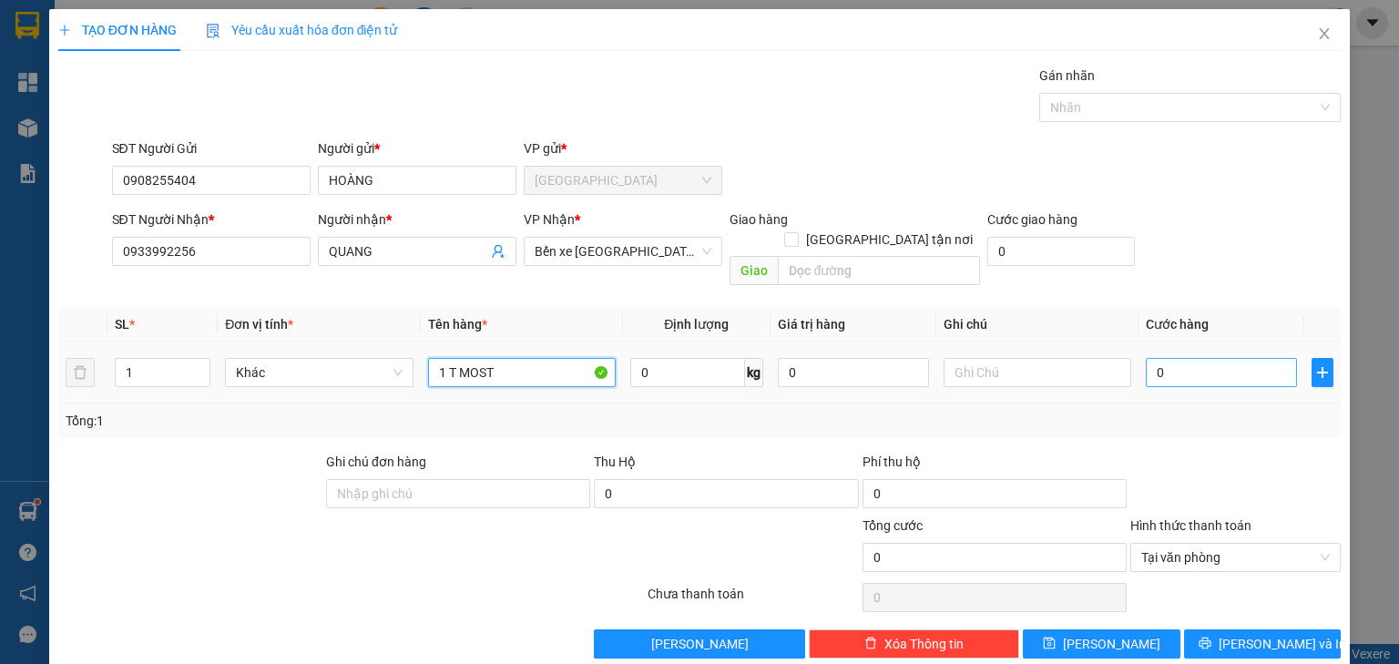
type input "1 T MOST"
click at [1196, 358] on input "0" at bounding box center [1221, 372] width 151 height 29
type input "3"
type input "35"
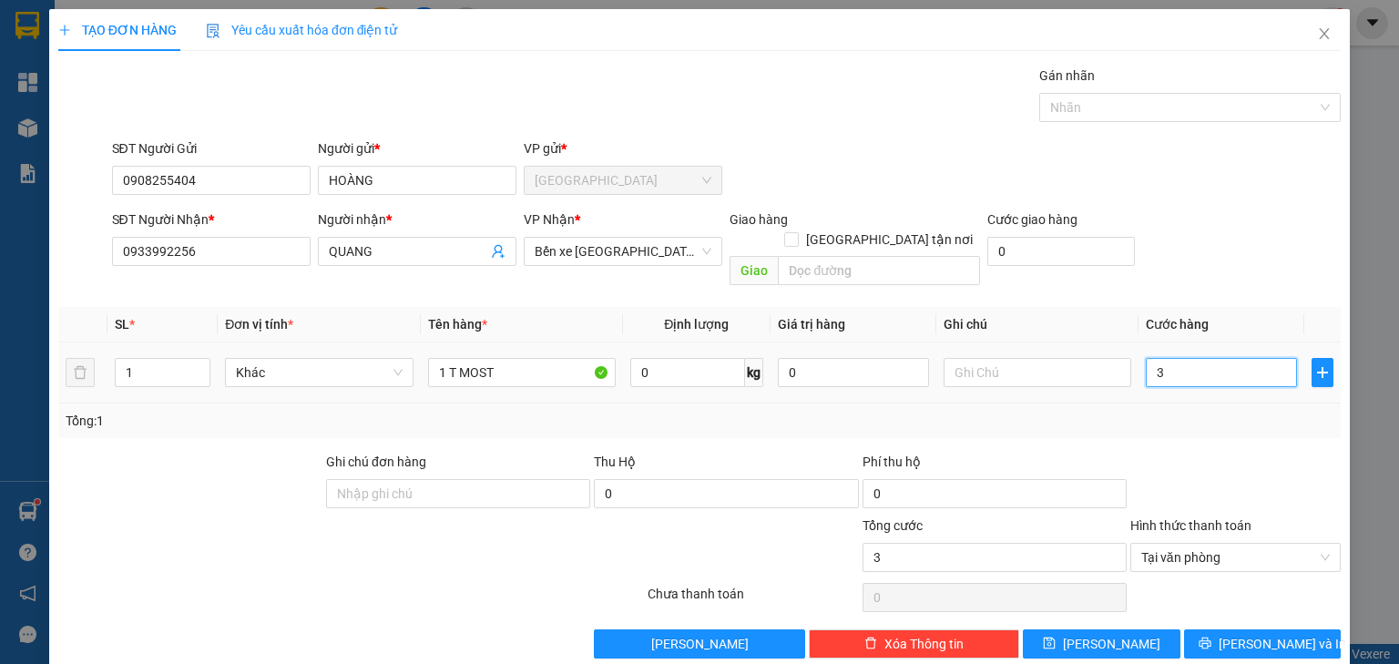
type input "35"
type input "3"
type input "30"
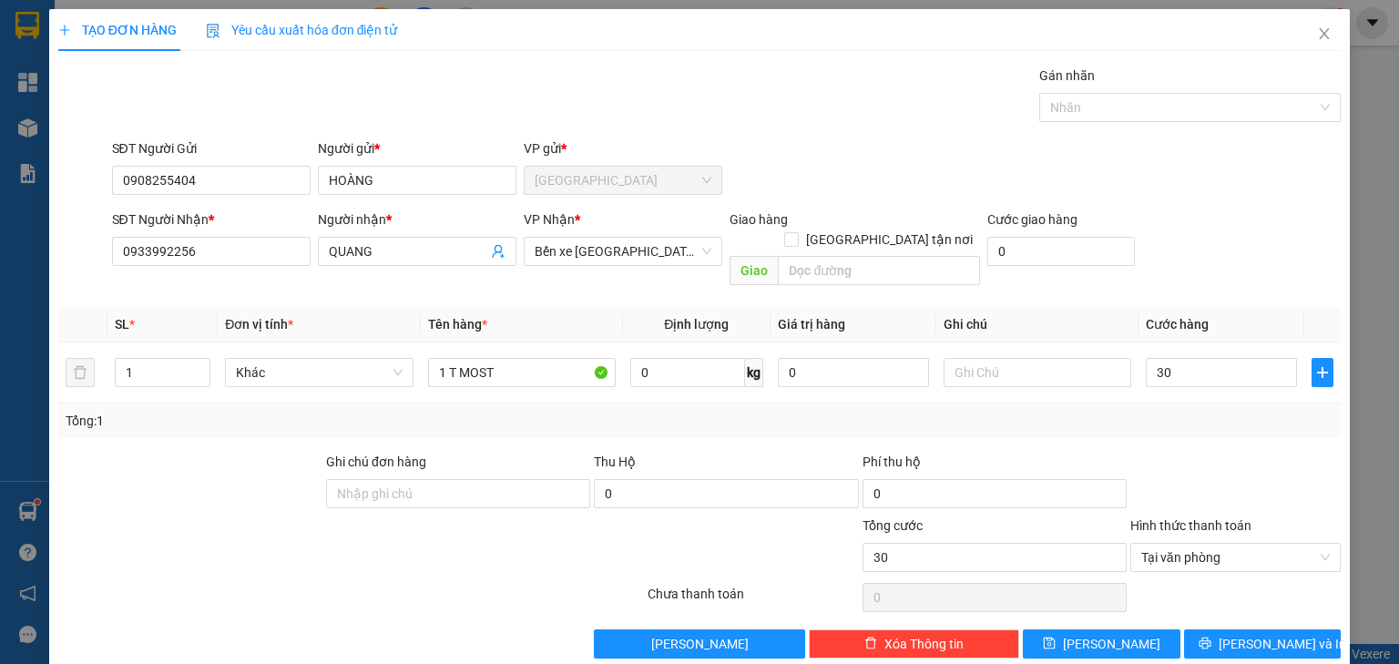
type input "30.000"
click at [1230, 474] on div at bounding box center [1235, 484] width 214 height 64
click at [1244, 601] on div "Transit Pickup Surcharge Ids Transit Deliver Surcharge Ids Transit Deliver Surc…" at bounding box center [699, 362] width 1282 height 593
click at [1249, 629] on button "[PERSON_NAME] và In" at bounding box center [1263, 643] width 158 height 29
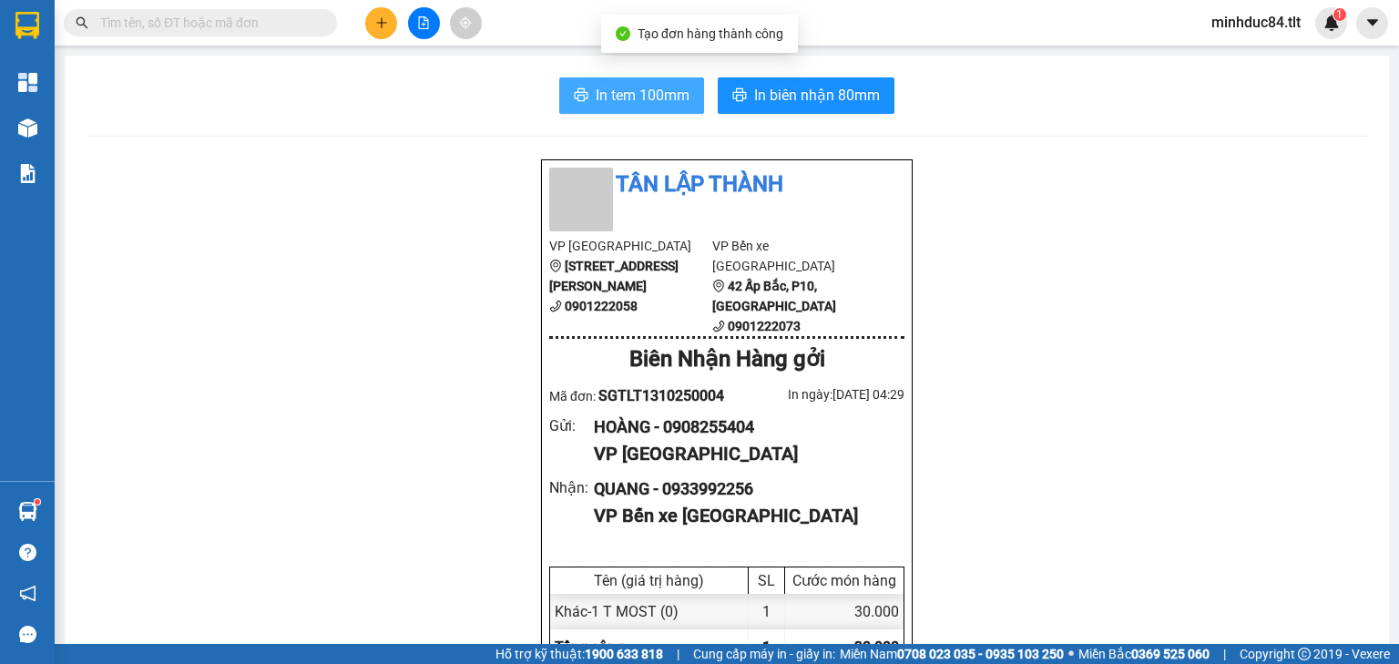
click at [623, 95] on span "In tem 100mm" at bounding box center [643, 95] width 94 height 23
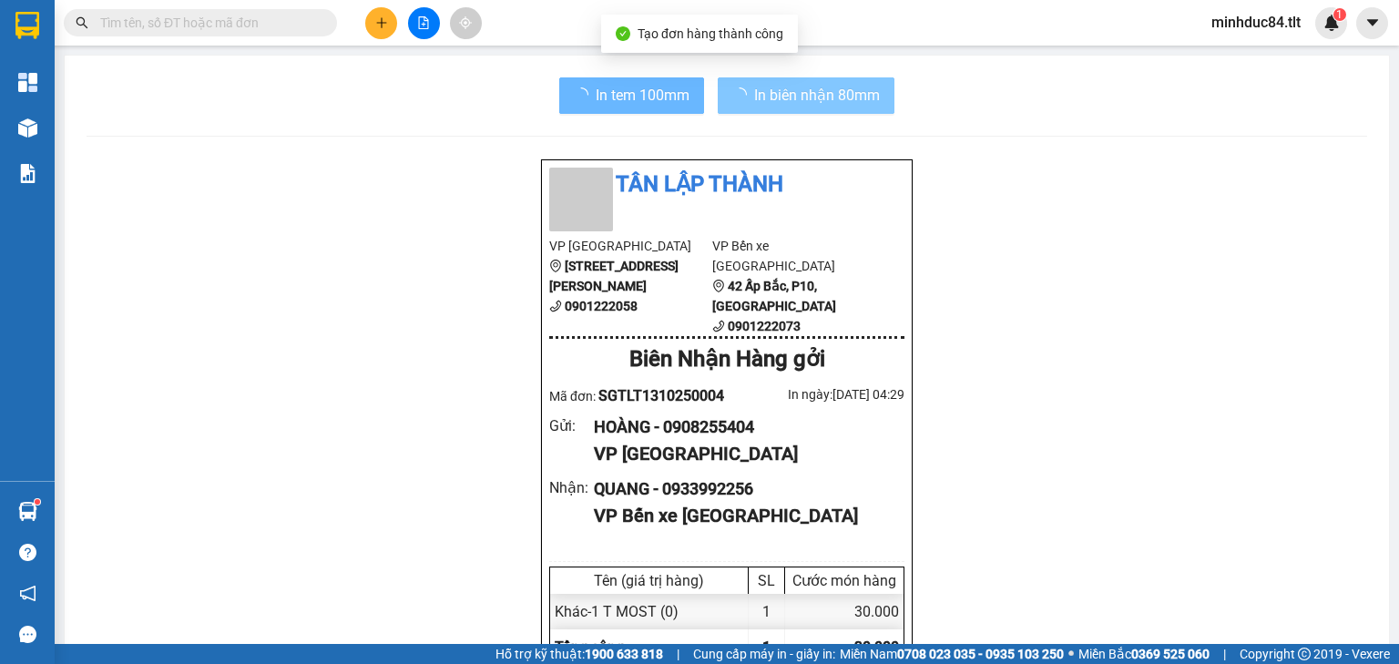
scroll to position [109, 0]
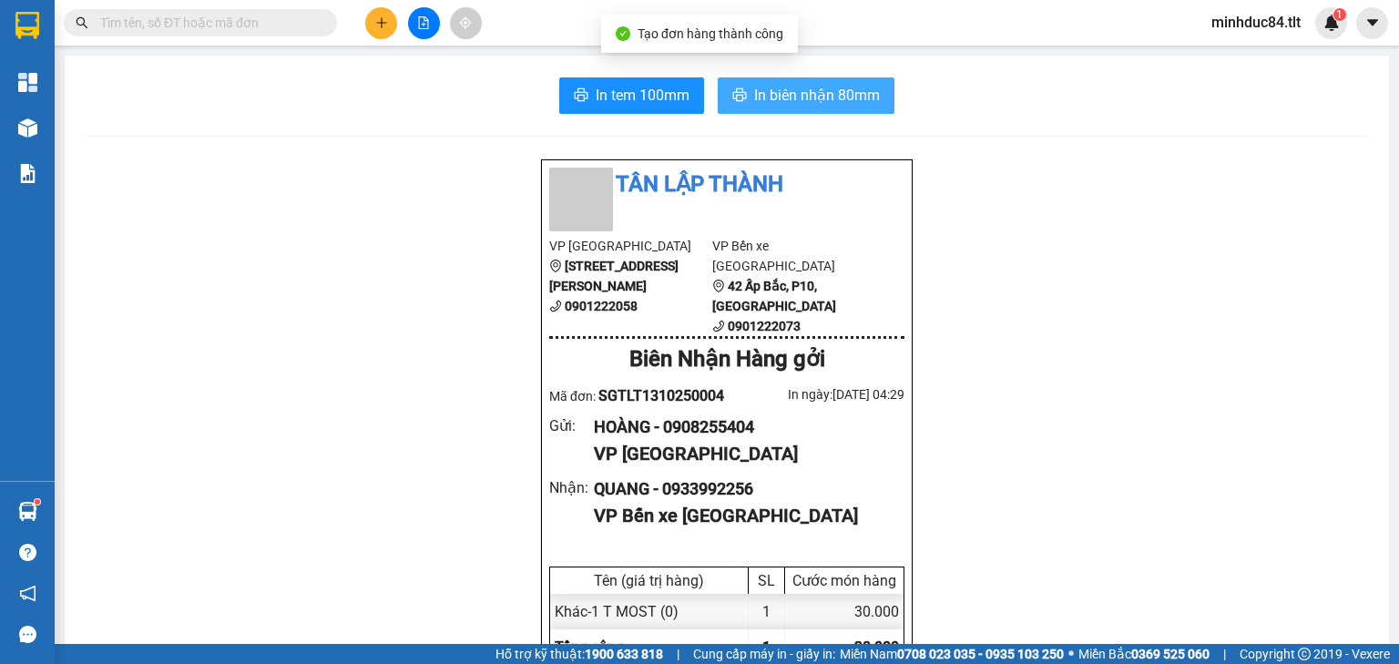
click at [789, 95] on span "In biên nhận 80mm" at bounding box center [817, 95] width 126 height 23
